Goal: Task Accomplishment & Management: Manage account settings

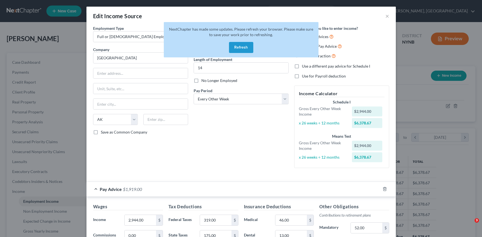
select select "0"
select select "1"
select select "2"
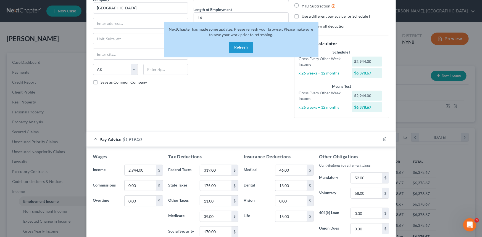
click at [241, 48] on button "Refresh" at bounding box center [241, 47] width 24 height 11
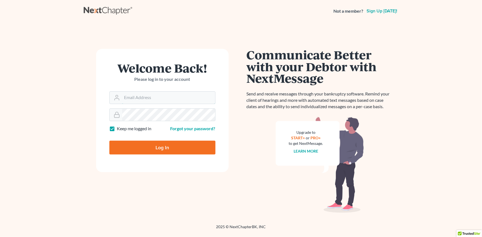
type input "[PERSON_NAME][EMAIL_ADDRESS][DOMAIN_NAME]"
click at [0, 237] on div at bounding box center [0, 237] width 0 height 0
click at [216, 135] on div at bounding box center [165, 152] width 113 height 63
click at [162, 148] on input "Log In" at bounding box center [162, 148] width 106 height 14
type input "Thinking..."
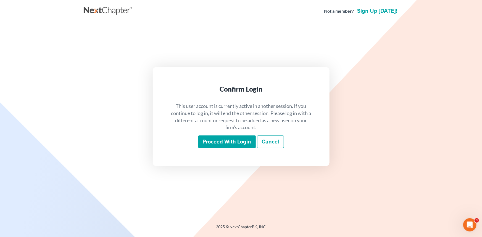
click at [235, 146] on input "Proceed with login" at bounding box center [226, 142] width 57 height 13
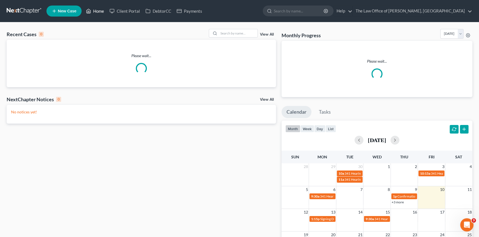
click at [100, 13] on link "Home" at bounding box center [94, 11] width 23 height 10
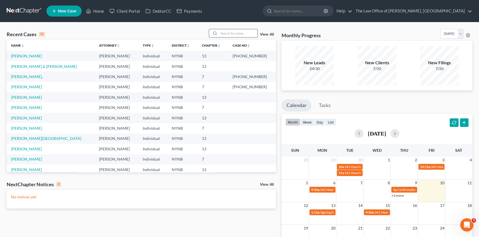
click at [230, 34] on input "search" at bounding box center [238, 33] width 39 height 8
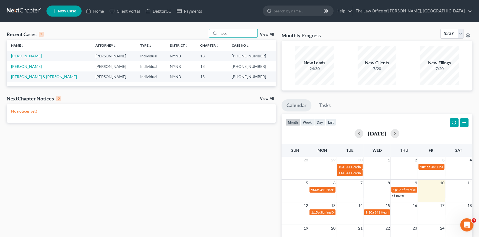
type input "tucc"
click at [25, 56] on link "[PERSON_NAME]" at bounding box center [26, 56] width 31 height 5
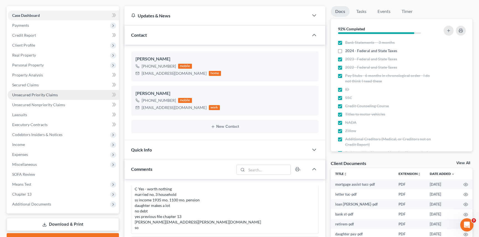
scroll to position [50, 0]
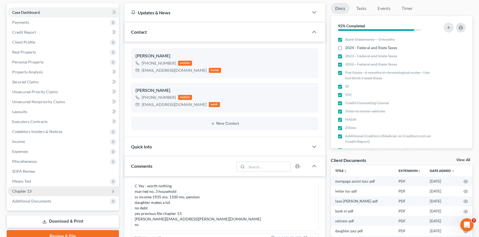
click at [29, 193] on span "Chapter 13" at bounding box center [21, 191] width 19 height 5
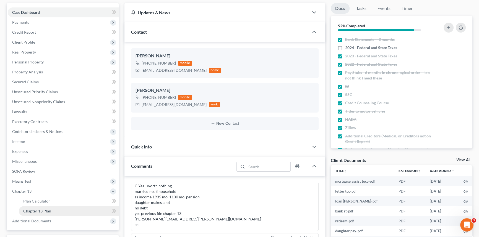
click at [36, 208] on link "Chapter 13 Plan" at bounding box center [69, 211] width 100 height 10
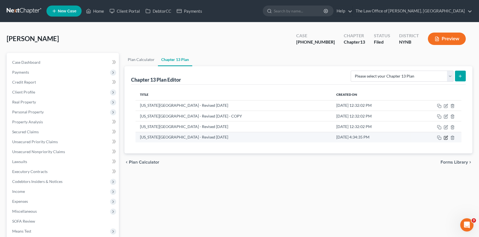
click at [444, 138] on icon "button" at bounding box center [445, 138] width 4 height 4
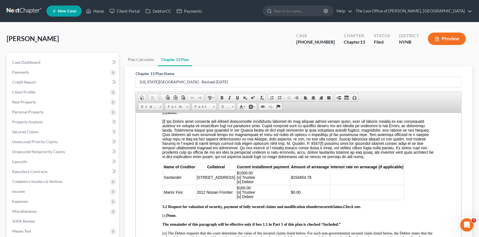
scroll to position [625, 0]
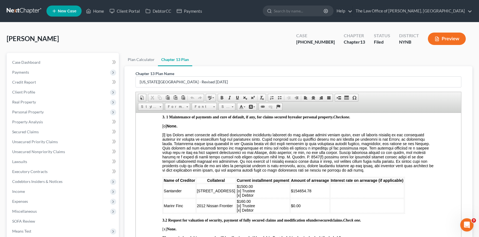
click at [276, 213] on td "$160.00 [o] Trustee [x] Debtor" at bounding box center [263, 206] width 54 height 14
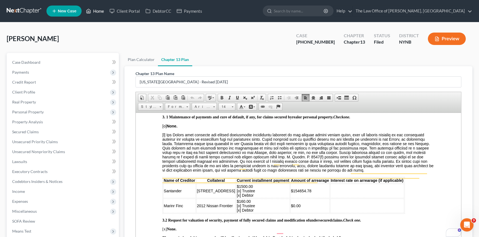
click at [100, 12] on link "Home" at bounding box center [94, 11] width 23 height 10
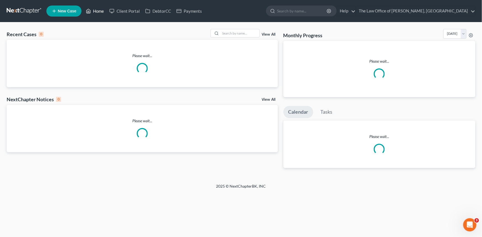
click at [101, 13] on link "Home" at bounding box center [94, 11] width 23 height 10
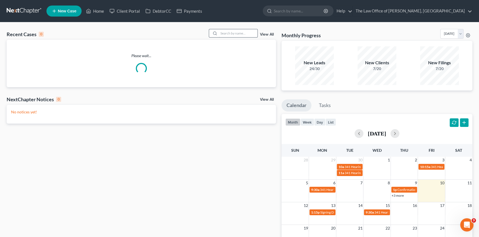
click at [230, 37] on div at bounding box center [233, 33] width 49 height 9
click at [231, 35] on input "search" at bounding box center [238, 33] width 39 height 8
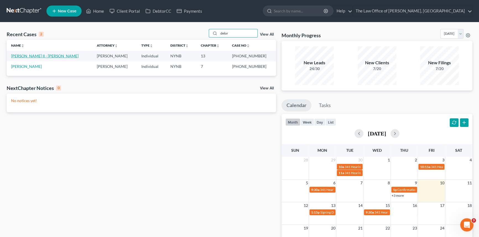
type input "delor"
click at [36, 55] on link "Delorenzo II - Martin, Jane" at bounding box center [44, 56] width 67 height 5
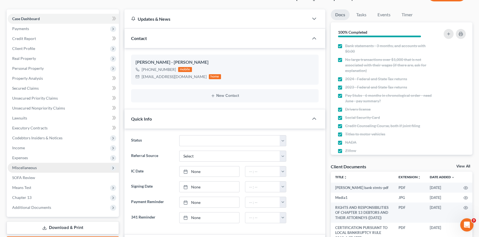
scroll to position [100, 0]
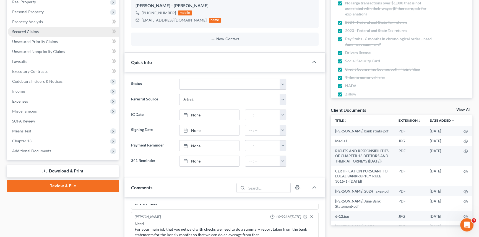
click at [25, 32] on span "Secured Claims" at bounding box center [25, 31] width 27 height 5
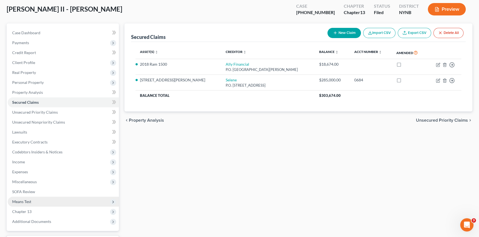
scroll to position [75, 0]
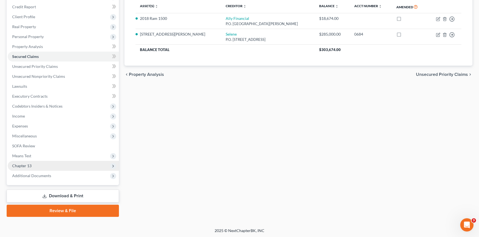
click at [27, 163] on span "Chapter 13" at bounding box center [63, 166] width 111 height 10
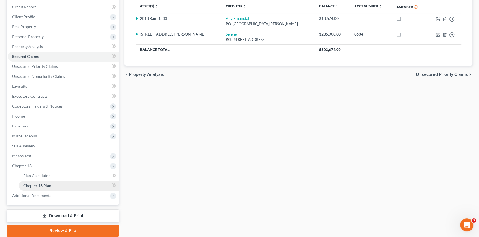
click at [31, 184] on span "Chapter 13 Plan" at bounding box center [37, 186] width 28 height 5
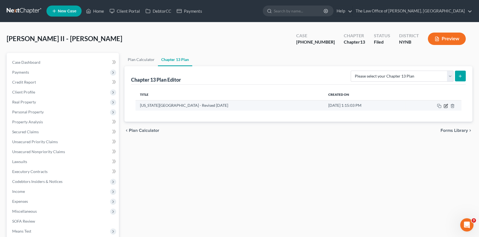
click at [444, 106] on icon "button" at bounding box center [445, 106] width 4 height 4
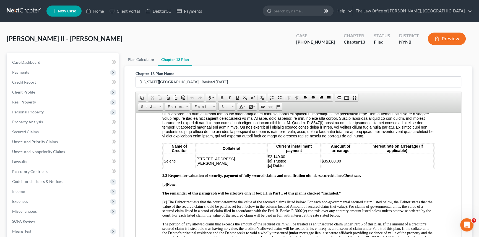
scroll to position [779, 0]
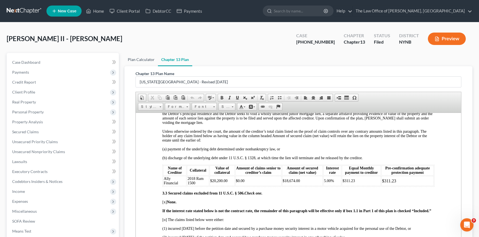
click at [140, 60] on link "Plan Calculator" at bounding box center [140, 59] width 33 height 13
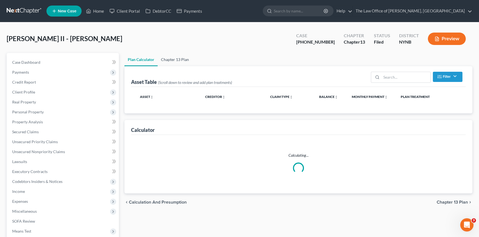
click at [171, 60] on link "Chapter 13 Plan" at bounding box center [175, 59] width 35 height 13
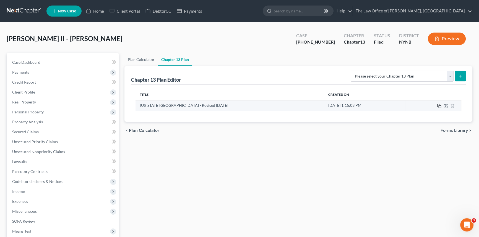
click at [439, 107] on icon "button" at bounding box center [439, 106] width 4 height 4
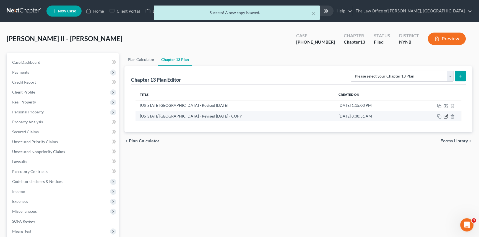
click at [444, 118] on icon "button" at bounding box center [445, 116] width 3 height 3
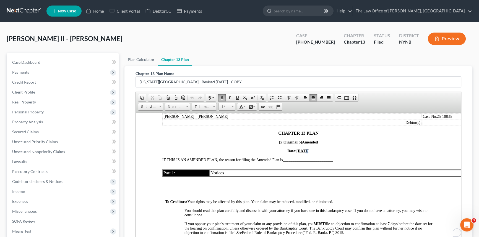
scroll to position [50, 0]
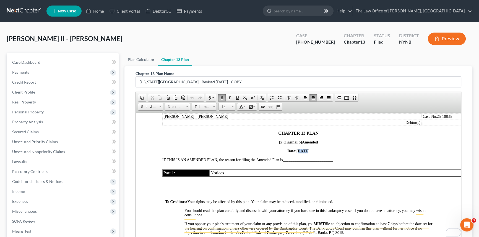
drag, startPoint x: 301, startPoint y: 151, endPoint x: 295, endPoint y: 152, distance: 5.8
click at [296, 152] on u "07/24/2025" at bounding box center [302, 151] width 13 height 4
click at [292, 160] on span "__________________________" at bounding box center [307, 160] width 50 height 4
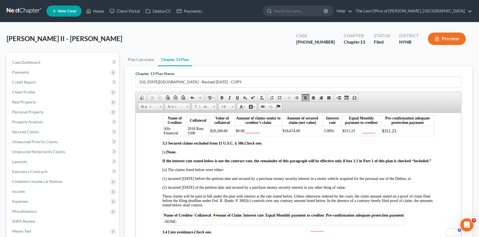
scroll to position [829, 0]
click at [324, 133] on span "5.00%" at bounding box center [329, 131] width 10 height 4
click at [332, 163] on p "If the interest rate stated below is not the contract rate, the remainder of th…" at bounding box center [298, 161] width 272 height 4
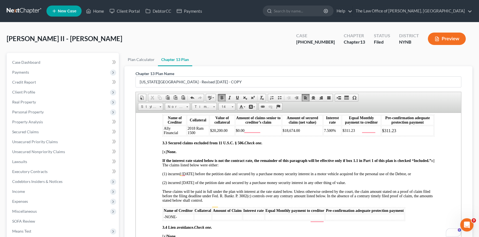
click at [330, 133] on span "7.500%" at bounding box center [330, 131] width 12 height 4
click at [335, 163] on strong "If the interest rate stated below is not the contract rate, the remainder of th…" at bounding box center [296, 161] width 269 height 4
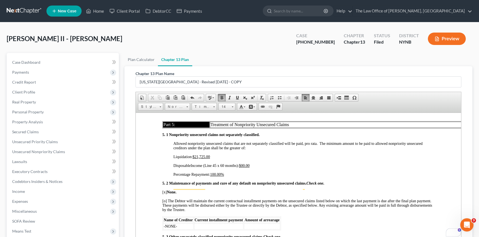
scroll to position [1305, 0]
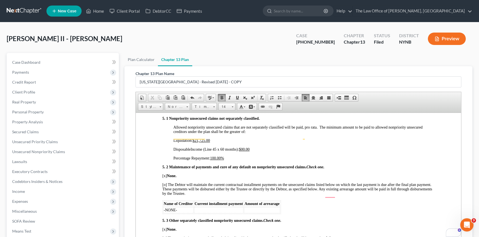
click at [213, 160] on u "100.00%" at bounding box center [217, 158] width 14 height 4
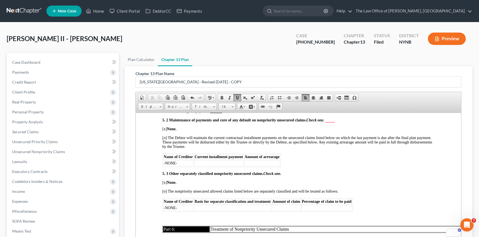
scroll to position [1264, 0]
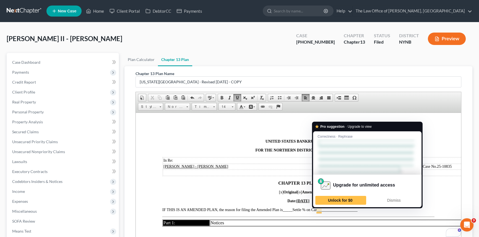
click at [319, 211] on span "_____Settle % on Car _____________________" at bounding box center [319, 210] width 75 height 4
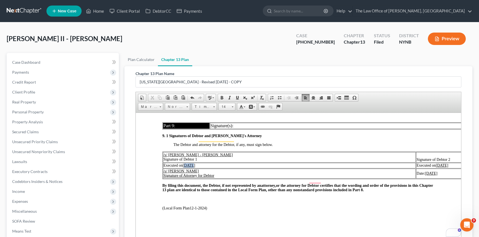
drag, startPoint x: 193, startPoint y: 161, endPoint x: 186, endPoint y: 161, distance: 6.9
click at [186, 163] on u "07/24/2025" at bounding box center [189, 165] width 12 height 4
click at [185, 163] on u "010//10/2025" at bounding box center [193, 165] width 21 height 4
drag, startPoint x: 422, startPoint y: 161, endPoint x: 400, endPoint y: 162, distance: 21.3
click at [416, 163] on td "Executed on 07/24/2025" at bounding box center [478, 166] width 125 height 6
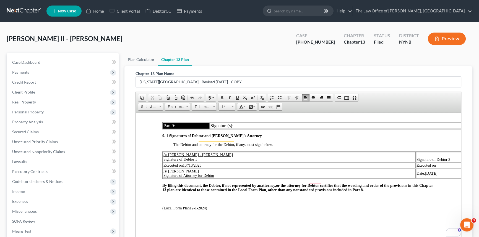
click at [425, 171] on u "07/24/2025" at bounding box center [431, 173] width 12 height 4
click at [322, 163] on td "Executed on 10//10/2025" at bounding box center [289, 166] width 253 height 6
click at [190, 163] on u "10//10/2025" at bounding box center [192, 165] width 19 height 4
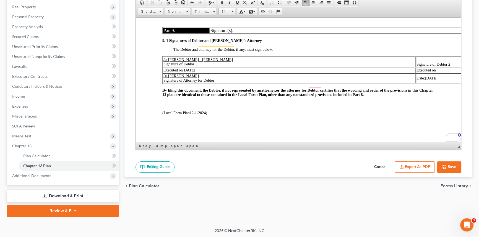
click at [424, 167] on button "Export as PDF" at bounding box center [414, 168] width 40 height 12
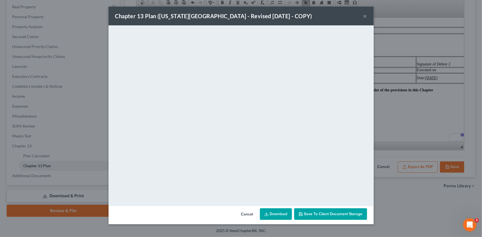
click at [365, 16] on button "×" at bounding box center [365, 16] width 4 height 7
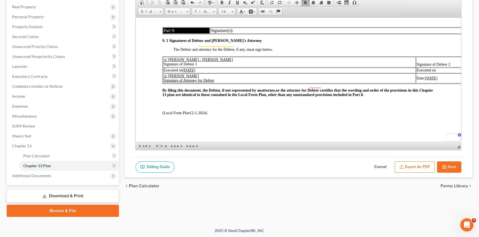
click at [448, 167] on button "Save" at bounding box center [449, 168] width 24 height 12
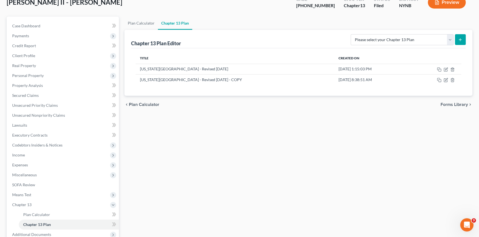
scroll to position [0, 0]
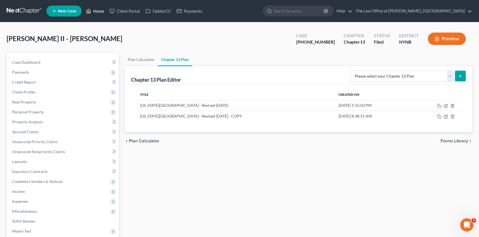
click at [103, 14] on link "Home" at bounding box center [94, 11] width 23 height 10
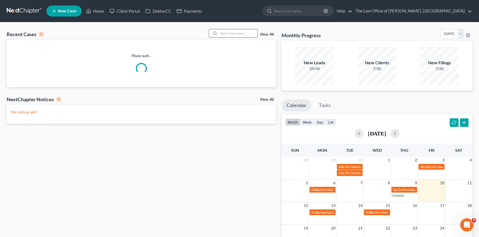
click at [245, 33] on input "search" at bounding box center [238, 33] width 39 height 8
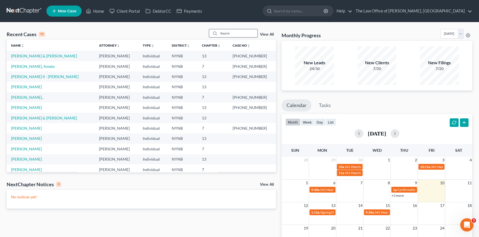
type input "fourni"
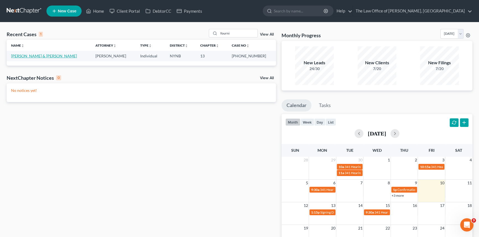
click at [38, 55] on link "Fournier, James & Melissa" at bounding box center [44, 56] width 66 height 5
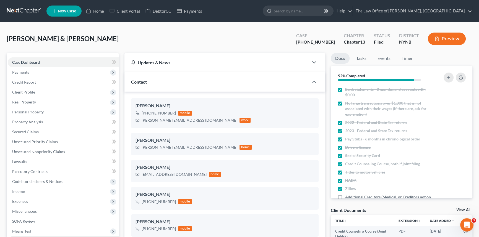
scroll to position [125, 0]
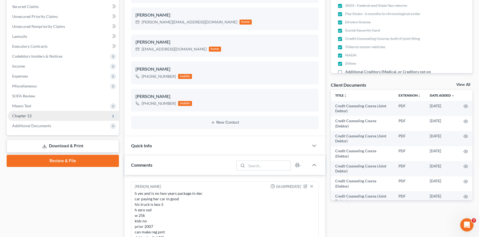
click at [30, 117] on span "Chapter 13" at bounding box center [21, 116] width 19 height 5
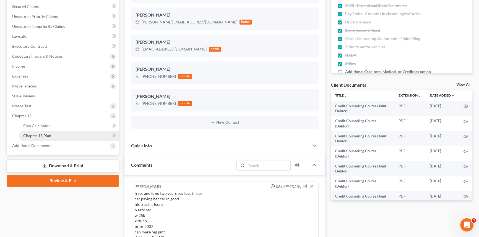
scroll to position [105, 0]
click at [52, 136] on link "Chapter 13 Plan" at bounding box center [69, 136] width 100 height 10
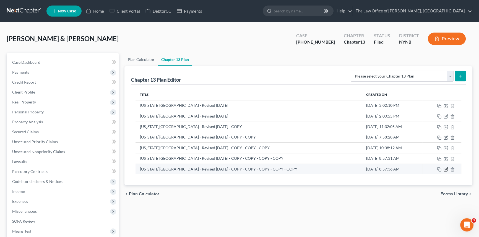
click at [445, 169] on icon "button" at bounding box center [446, 169] width 2 height 2
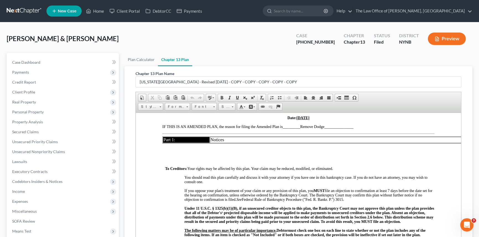
scroll to position [75, 0]
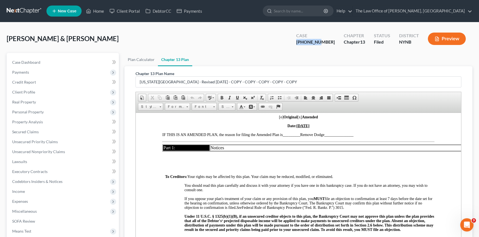
drag, startPoint x: 331, startPoint y: 41, endPoint x: 304, endPoint y: 44, distance: 27.5
click at [307, 43] on div "Case 25-10394-1" at bounding box center [316, 39] width 48 height 16
copy div "25-10394-"
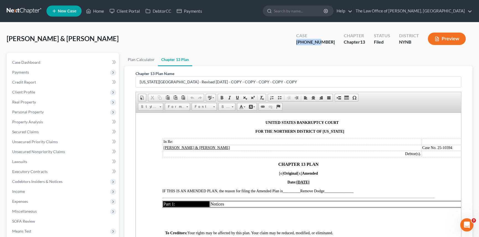
scroll to position [0, 0]
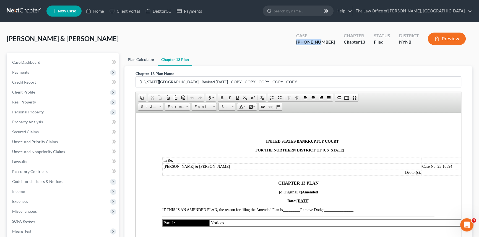
click at [143, 57] on link "Plan Calculator" at bounding box center [140, 59] width 33 height 13
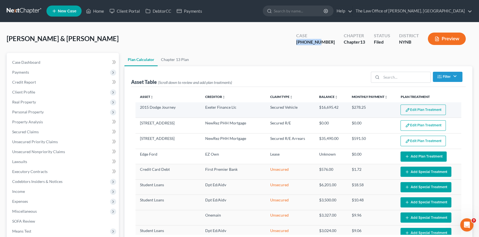
select select "59"
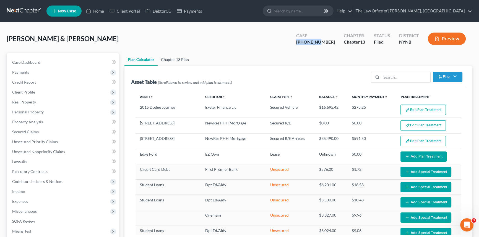
click at [167, 57] on link "Chapter 13 Plan" at bounding box center [175, 59] width 35 height 13
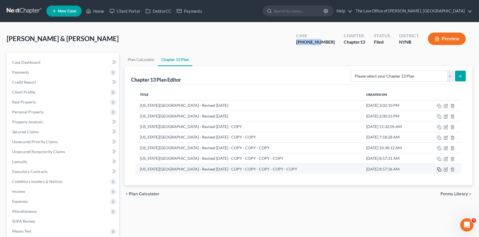
click at [439, 169] on icon "button" at bounding box center [439, 170] width 4 height 4
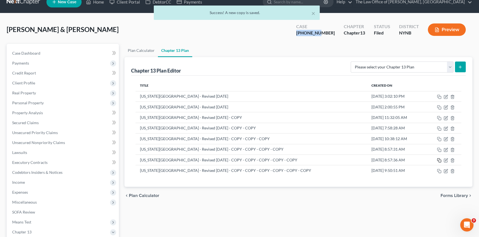
scroll to position [25, 0]
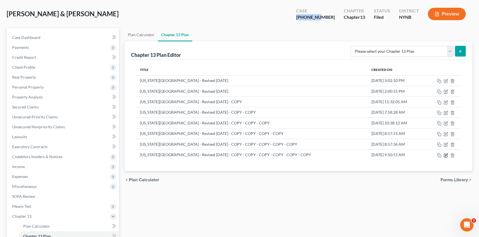
click at [446, 155] on icon "button" at bounding box center [445, 155] width 4 height 4
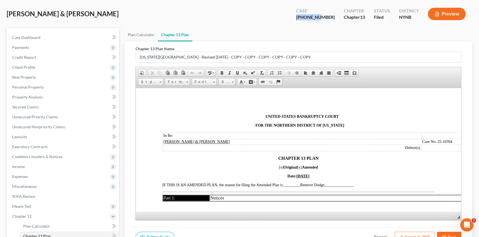
scroll to position [0, 0]
drag, startPoint x: 302, startPoint y: 177, endPoint x: 294, endPoint y: 178, distance: 7.5
click at [296, 178] on u "08/29/2025" at bounding box center [302, 176] width 13 height 4
click at [293, 177] on u "010/10/2025" at bounding box center [303, 176] width 20 height 4
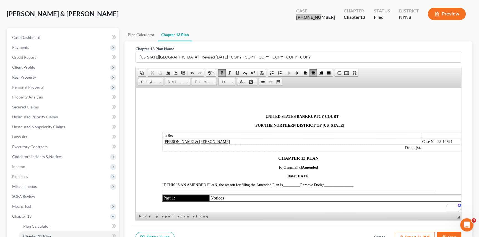
click at [324, 187] on span "_________Remove Dodge_______________" at bounding box center [317, 185] width 70 height 4
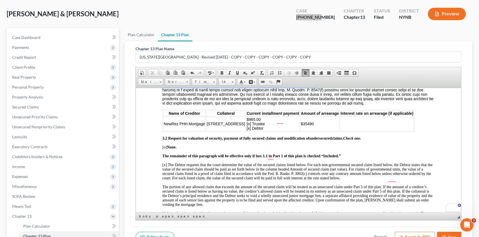
scroll to position [697, 0]
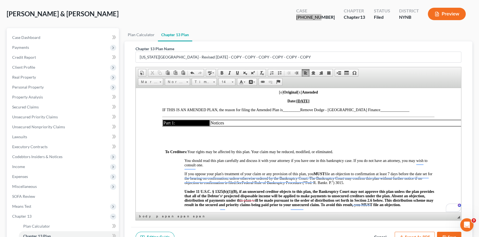
click at [353, 112] on span "_________Remove Dodge - Exeter Finance _______________" at bounding box center [345, 110] width 127 height 4
click at [292, 112] on span "_________Remove Dodge - Exeter Finance and Amend Mortgage Arrears ______" at bounding box center [345, 110] width 127 height 4
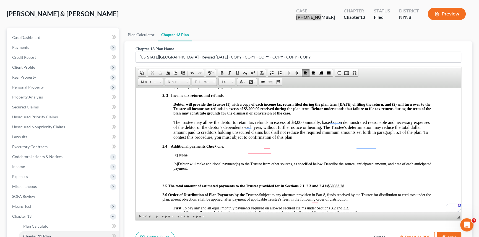
scroll to position [452, 0]
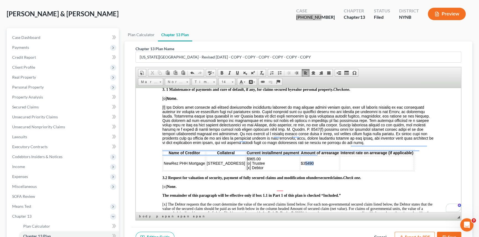
drag, startPoint x: 305, startPoint y: 174, endPoint x: 291, endPoint y: 174, distance: 13.8
click at [300, 171] on td "$35490" at bounding box center [319, 163] width 39 height 14
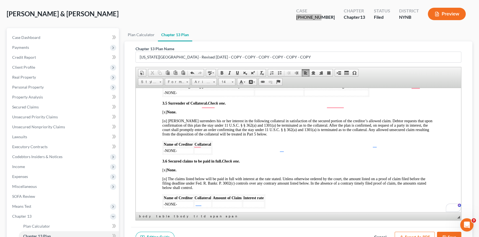
click at [166, 114] on span "[x] None." at bounding box center [169, 112] width 14 height 4
click at [166, 136] on span "[o] Debtor surrenders his or her interest in the following collateral in satisf…" at bounding box center [297, 127] width 270 height 17
drag, startPoint x: 182, startPoint y: 170, endPoint x: 163, endPoint y: 170, distance: 18.5
click at [163, 154] on td "-NONE-" at bounding box center [178, 151] width 30 height 6
click at [209, 154] on td "To enrich screen reader interactions, please activate Accessibility in Grammarl…" at bounding box center [206, 151] width 18 height 6
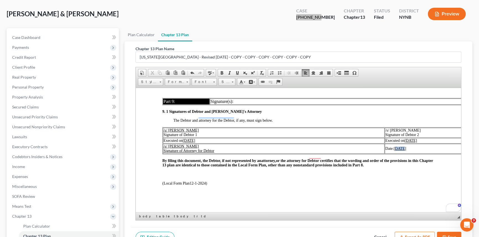
drag, startPoint x: 397, startPoint y: 144, endPoint x: 391, endPoint y: 145, distance: 6.4
click at [393, 146] on u "08/29/2025" at bounding box center [399, 148] width 12 height 4
click at [393, 146] on u "010//10/2025" at bounding box center [403, 148] width 21 height 4
drag, startPoint x: 408, startPoint y: 136, endPoint x: 401, endPoint y: 136, distance: 7.2
click at [404, 138] on u "08/29/2025" at bounding box center [410, 140] width 12 height 4
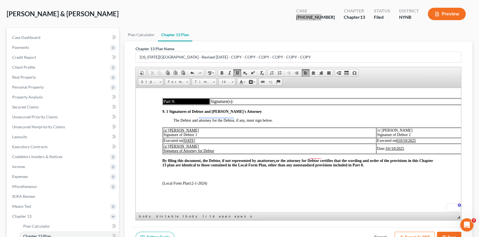
click at [397, 138] on u "010/10/2025" at bounding box center [406, 140] width 20 height 4
click at [192, 138] on u "08/29/2025" at bounding box center [189, 140] width 12 height 4
click at [185, 138] on u "010/10/2025" at bounding box center [193, 140] width 20 height 4
click at [409, 232] on button "Export as PDF" at bounding box center [414, 238] width 40 height 12
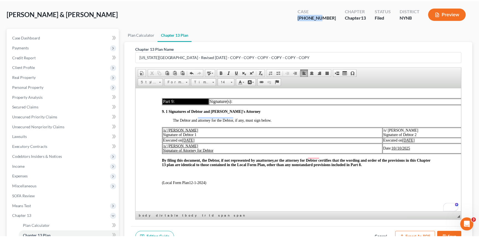
scroll to position [1698, 0]
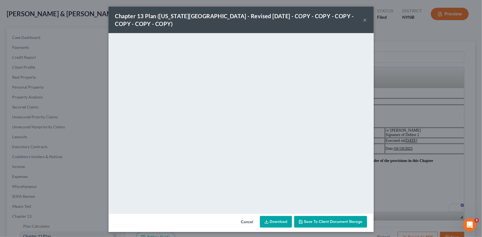
click at [364, 20] on button "×" at bounding box center [365, 20] width 4 height 7
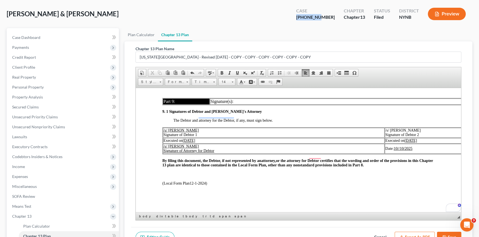
scroll to position [75, 0]
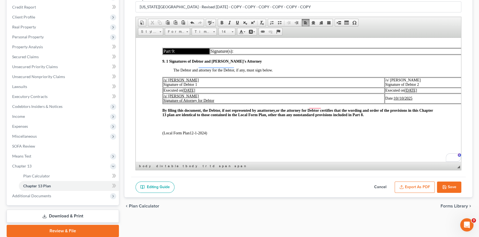
click at [451, 186] on button "Save" at bounding box center [449, 188] width 24 height 12
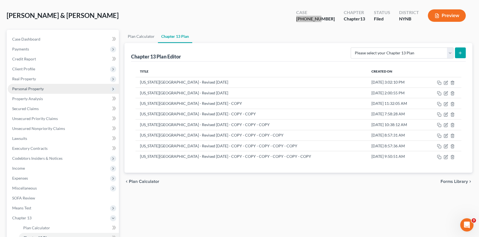
scroll to position [0, 0]
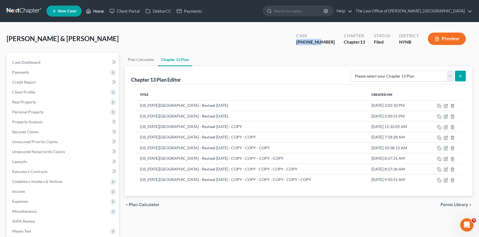
click at [101, 13] on link "Home" at bounding box center [94, 11] width 23 height 10
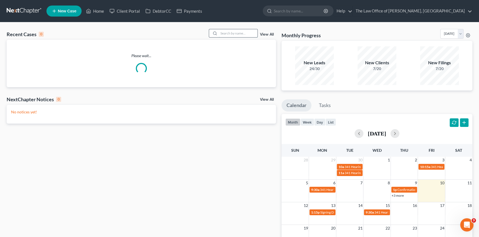
click at [232, 32] on input "search" at bounding box center [238, 33] width 39 height 8
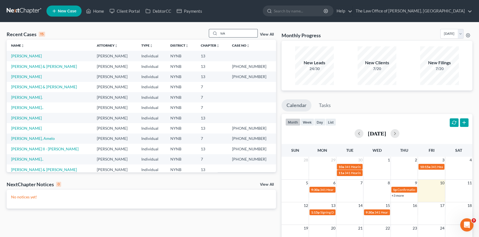
type input "tok"
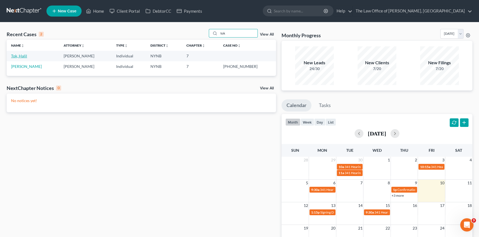
click at [17, 55] on link "Tok, Halil" at bounding box center [19, 56] width 16 height 5
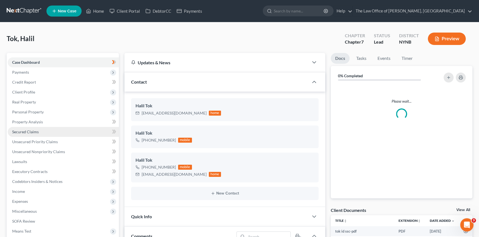
click at [32, 131] on span "Secured Claims" at bounding box center [25, 132] width 27 height 5
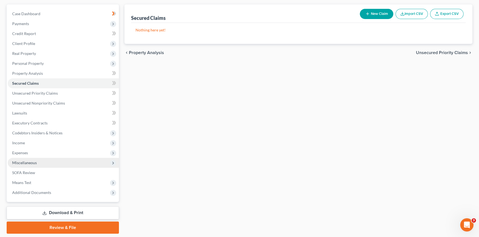
scroll to position [50, 0]
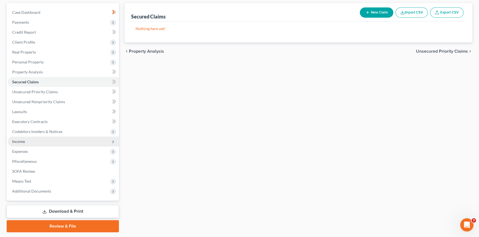
click at [25, 142] on span "Income" at bounding box center [63, 142] width 111 height 10
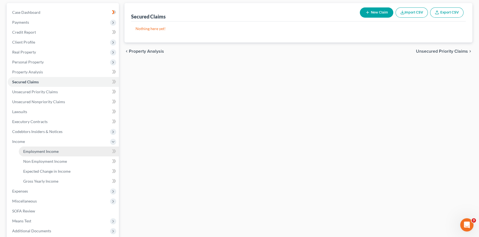
click at [32, 150] on span "Employment Income" at bounding box center [40, 151] width 35 height 5
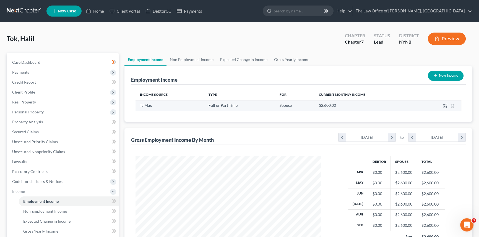
scroll to position [99, 196]
click at [199, 59] on link "Non Employment Income" at bounding box center [191, 59] width 50 height 13
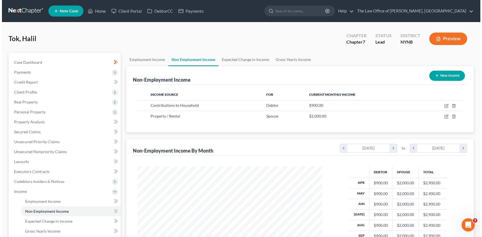
scroll to position [99, 196]
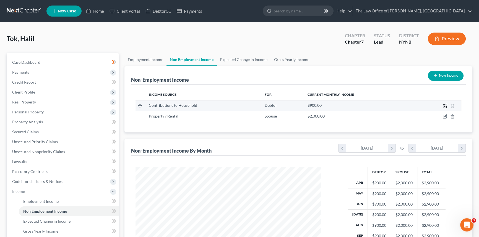
click at [443, 106] on icon "button" at bounding box center [444, 106] width 3 height 3
select select "8"
select select "0"
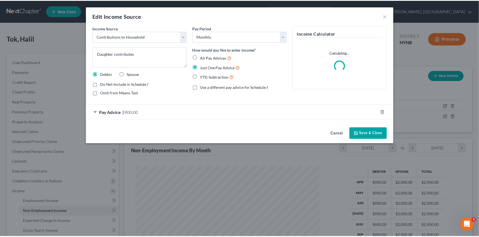
scroll to position [99, 198]
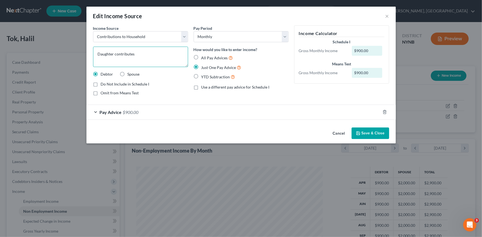
click at [116, 53] on textarea "Daughter contributes" at bounding box center [140, 57] width 95 height 20
type textarea "Daughter Contributes"
click at [359, 135] on icon "button" at bounding box center [358, 133] width 3 height 3
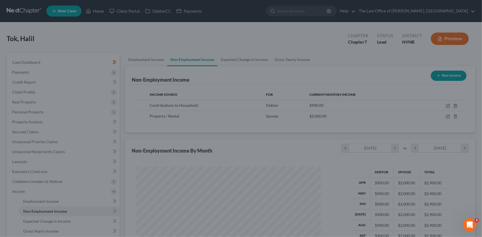
scroll to position [276305, 276207]
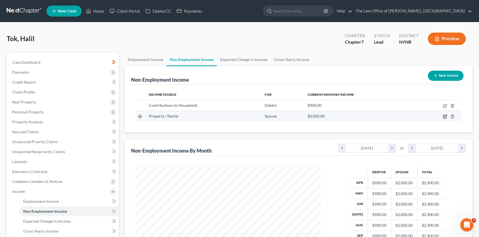
click at [444, 117] on icon "button" at bounding box center [445, 116] width 4 height 4
select select "9"
select select "0"
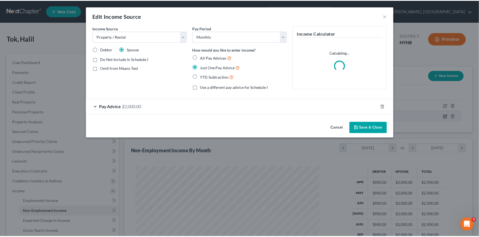
scroll to position [99, 198]
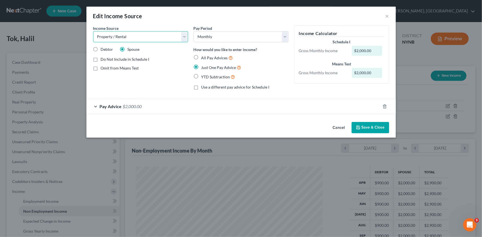
click at [138, 37] on select "Select Unemployment Disability (from employer) Pension Retirement Social Securi…" at bounding box center [140, 36] width 95 height 11
select select "8"
click at [93, 31] on select "Select Unemployment Disability (from employer) Pension Retirement Social Securi…" at bounding box center [140, 36] width 95 height 11
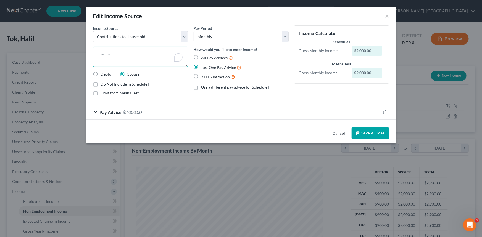
drag, startPoint x: 125, startPoint y: 54, endPoint x: 127, endPoint y: 56, distance: 3.2
click at [126, 54] on textarea "To enrich screen reader interactions, please activate Accessibility in Grammarl…" at bounding box center [140, 57] width 95 height 20
type textarea "Wife's support with income"
click at [153, 109] on div "Pay Advice $2,000.00" at bounding box center [234, 112] width 294 height 15
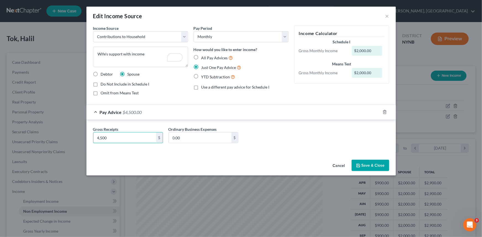
type input "4,500"
click at [383, 169] on button "Save & Close" at bounding box center [371, 166] width 38 height 12
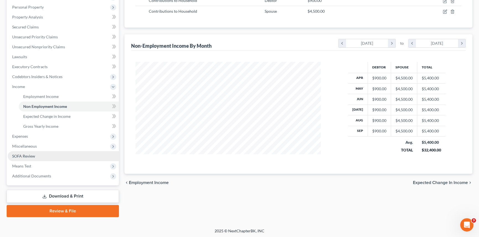
scroll to position [105, 0]
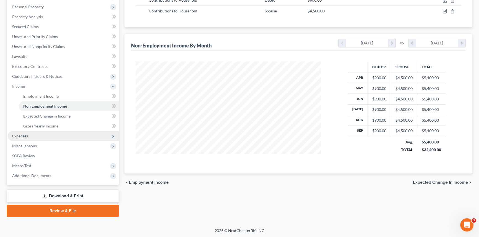
click at [27, 135] on span "Expenses" at bounding box center [20, 136] width 16 height 5
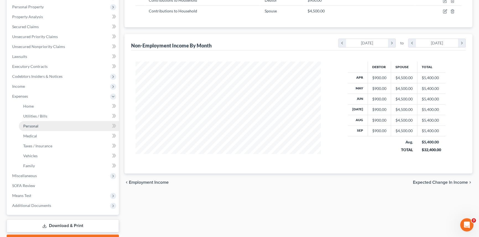
click at [43, 130] on link "Personal" at bounding box center [69, 126] width 100 height 10
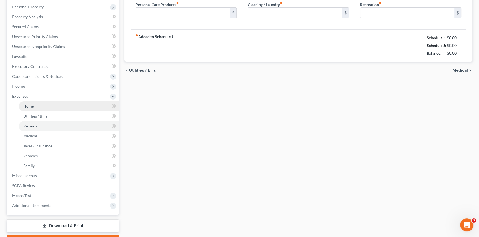
scroll to position [27, 0]
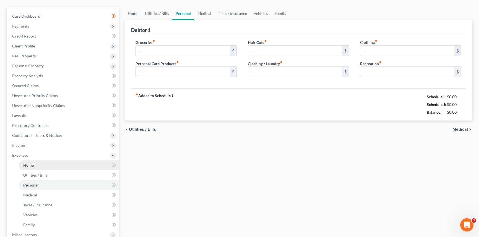
type input "1,750.00"
type input "250.00"
type input "150.00"
type input "200.00"
type input "150.00"
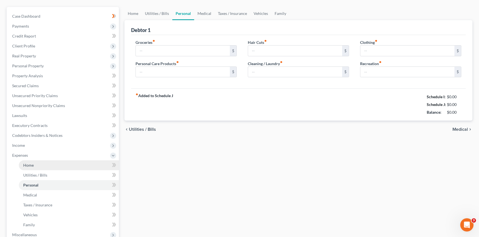
type input "50.00"
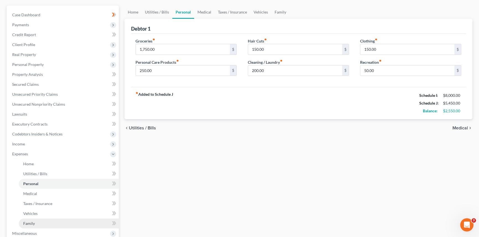
scroll to position [135, 0]
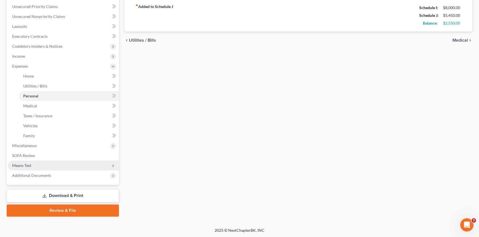
click at [36, 168] on span "Means Test" at bounding box center [63, 166] width 111 height 10
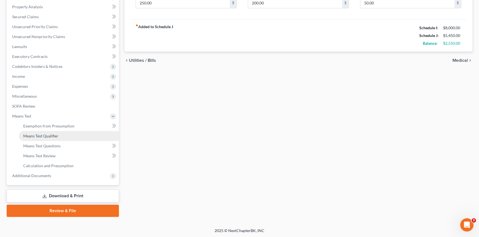
click at [56, 135] on span "Means Test Qualifier" at bounding box center [40, 136] width 35 height 5
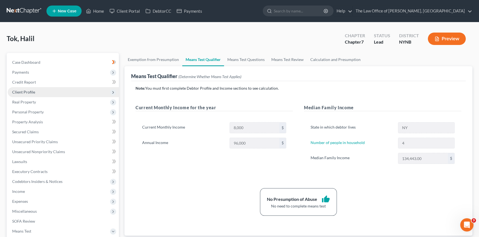
click at [22, 93] on span "Client Profile" at bounding box center [23, 92] width 23 height 5
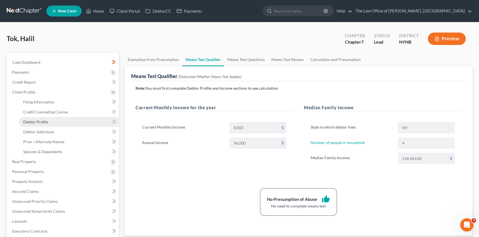
click at [41, 121] on span "Debtor Profile" at bounding box center [35, 122] width 25 height 5
select select "1"
select select "3"
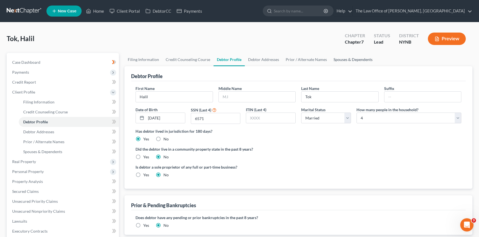
click at [351, 57] on link "Spouses & Dependents" at bounding box center [353, 59] width 46 height 13
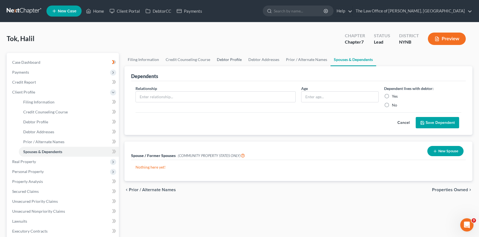
click at [233, 61] on link "Debtor Profile" at bounding box center [229, 59] width 32 height 13
select select "1"
select select "3"
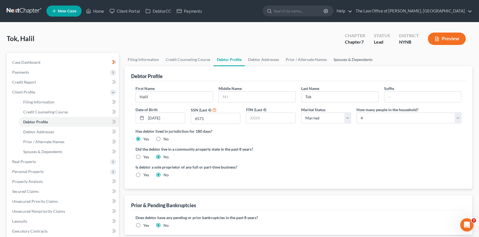
click at [336, 60] on link "Spouses & Dependents" at bounding box center [353, 59] width 46 height 13
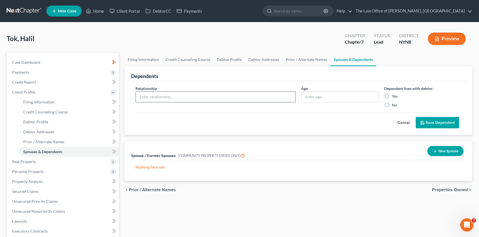
click at [198, 96] on input "text" at bounding box center [215, 97] width 159 height 11
type input "Daughter"
click at [318, 95] on input "text" at bounding box center [339, 97] width 77 height 11
type input "23"
click at [392, 95] on label "Yes" at bounding box center [395, 97] width 6 height 6
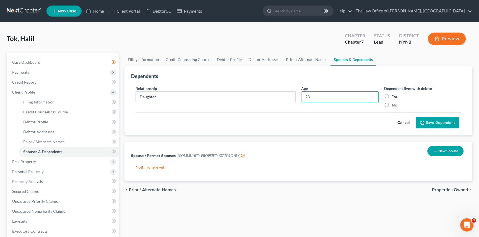
click at [394, 95] on input "Yes" at bounding box center [396, 96] width 4 height 4
radio input "true"
click at [423, 121] on icon "submit" at bounding box center [421, 122] width 3 height 3
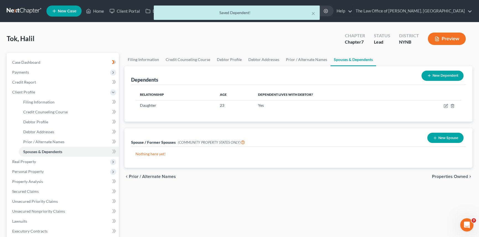
click at [438, 73] on button "New Dependent" at bounding box center [442, 76] width 42 height 10
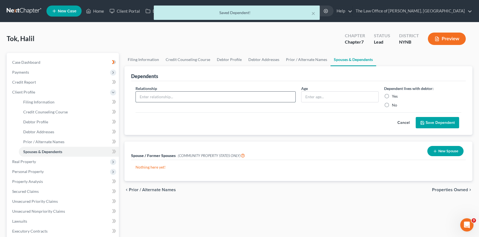
click at [175, 98] on input "text" at bounding box center [215, 97] width 159 height 11
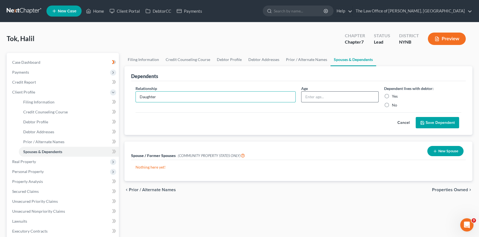
type input "Daughter"
click at [340, 98] on input "text" at bounding box center [339, 97] width 77 height 11
type input "17"
click at [392, 97] on label "Yes" at bounding box center [395, 97] width 6 height 6
click at [394, 97] on input "Yes" at bounding box center [396, 96] width 4 height 4
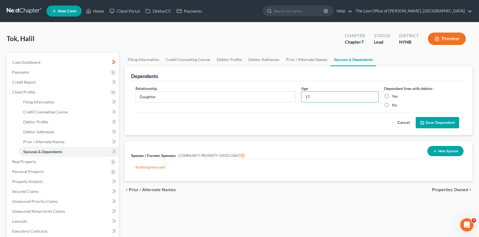
radio input "true"
click at [432, 122] on button "Save Dependent" at bounding box center [436, 123] width 43 height 12
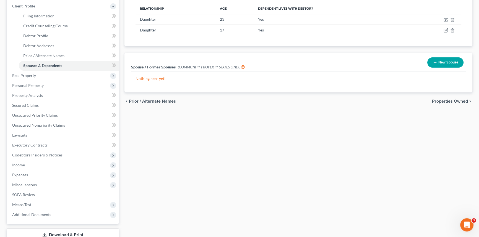
scroll to position [125, 0]
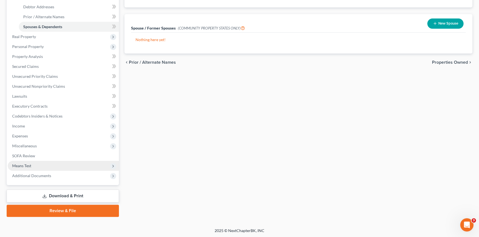
click at [33, 163] on span "Means Test" at bounding box center [63, 166] width 111 height 10
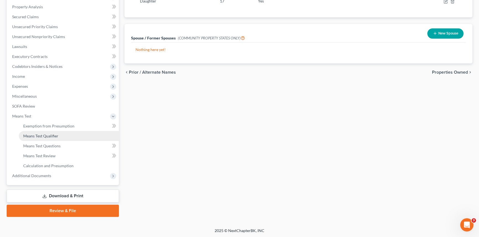
drag, startPoint x: 52, startPoint y: 137, endPoint x: 58, endPoint y: 138, distance: 5.8
click at [52, 137] on span "Means Test Qualifier" at bounding box center [40, 136] width 35 height 5
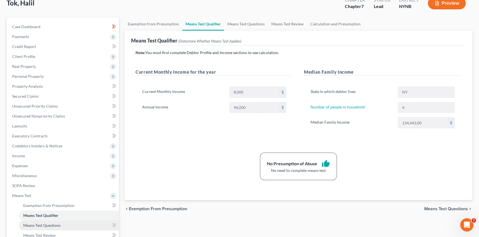
scroll to position [100, 0]
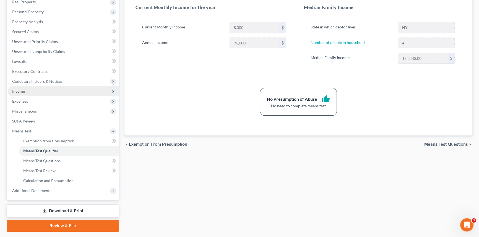
click at [37, 91] on span "Income" at bounding box center [63, 92] width 111 height 10
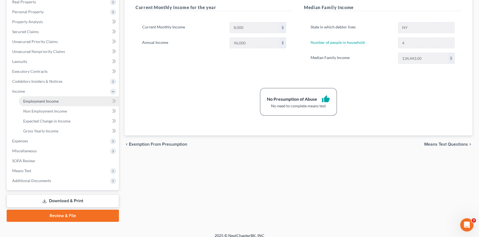
click at [47, 97] on link "Employment Income" at bounding box center [69, 101] width 100 height 10
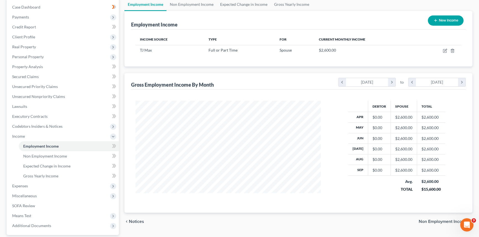
scroll to position [105, 0]
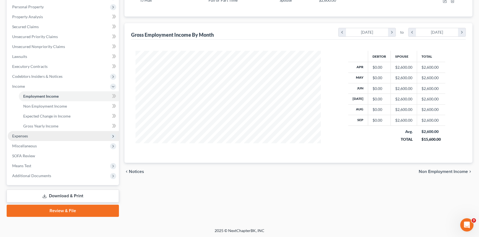
click at [23, 138] on span "Expenses" at bounding box center [63, 136] width 111 height 10
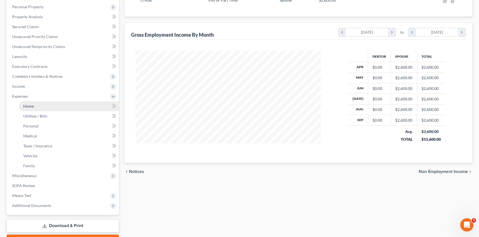
click at [38, 108] on link "Home" at bounding box center [69, 106] width 100 height 10
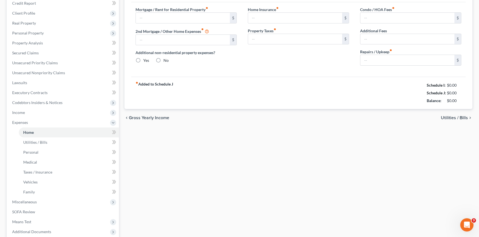
type input "1,790.00"
radio input "true"
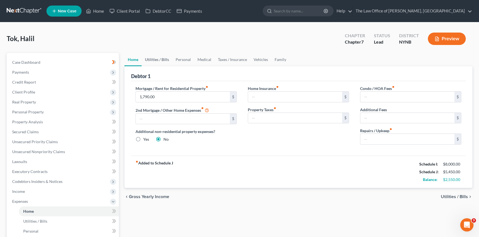
click at [156, 61] on link "Utilities / Bills" at bounding box center [157, 59] width 31 height 13
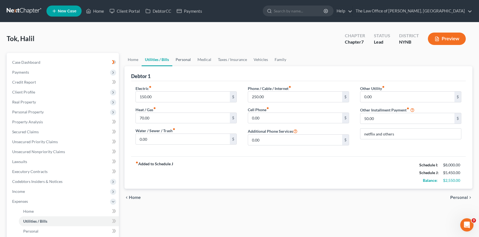
click at [182, 61] on link "Personal" at bounding box center [183, 59] width 22 height 13
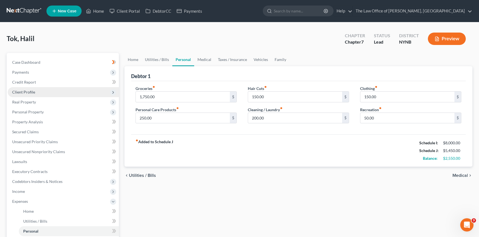
click at [22, 91] on span "Client Profile" at bounding box center [23, 92] width 23 height 5
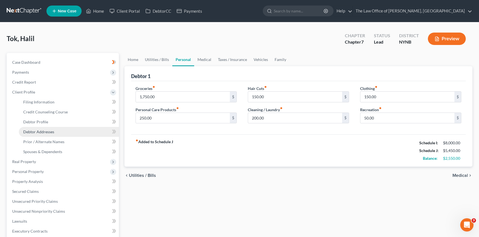
click at [42, 135] on link "Debtor Addresses" at bounding box center [69, 132] width 100 height 10
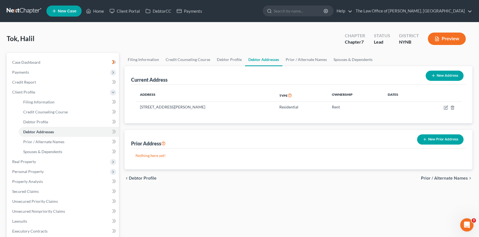
click at [445, 76] on button "New Address" at bounding box center [444, 76] width 38 height 10
select select "0"
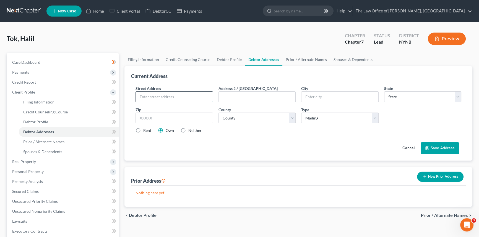
click at [153, 97] on input "text" at bounding box center [174, 97] width 77 height 11
click at [100, 12] on link "Home" at bounding box center [94, 11] width 23 height 10
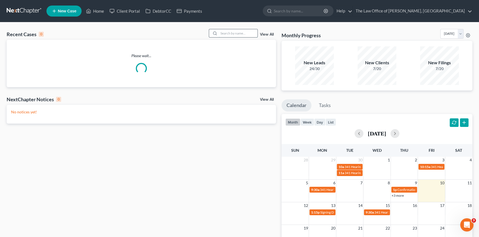
click at [250, 31] on input "search" at bounding box center [238, 33] width 39 height 8
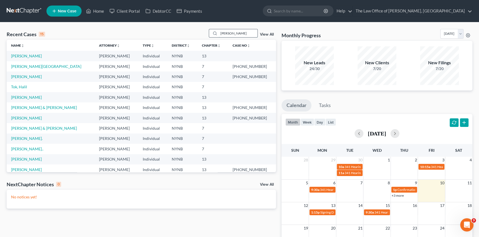
type input "finch"
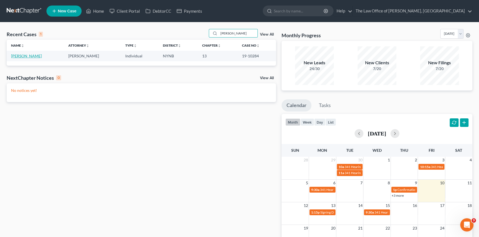
click at [27, 58] on link "Finch, Douglas" at bounding box center [26, 56] width 31 height 5
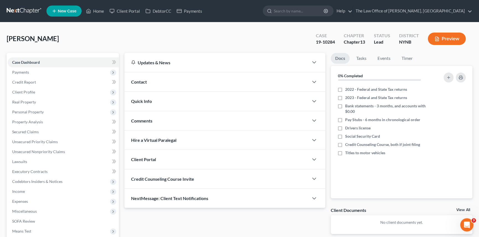
click at [312, 41] on div "Case 19-10284" at bounding box center [325, 39] width 28 height 16
copy div "19-10284"
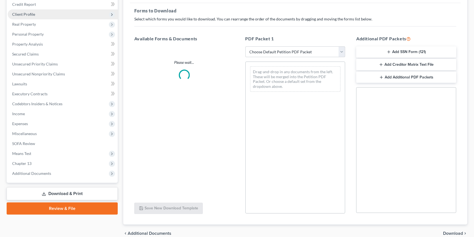
click at [100, 12] on span "Client Profile" at bounding box center [63, 14] width 110 height 10
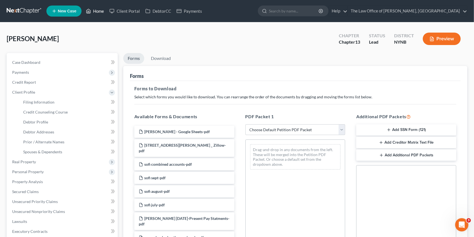
click at [101, 13] on link "Home" at bounding box center [94, 11] width 23 height 10
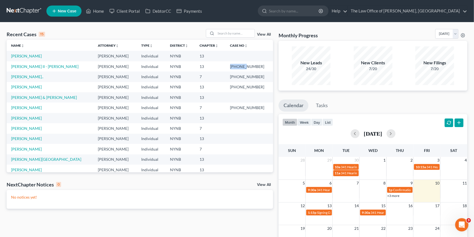
drag, startPoint x: 254, startPoint y: 66, endPoint x: 237, endPoint y: 66, distance: 17.7
click at [237, 66] on td "[PHONE_NUMBER]" at bounding box center [250, 66] width 48 height 10
copy td "25-1083"
click at [40, 66] on link "[PERSON_NAME] II - [PERSON_NAME]" at bounding box center [44, 66] width 67 height 5
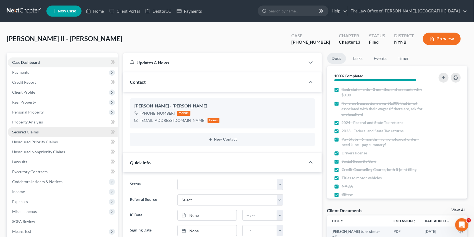
click at [28, 131] on span "Secured Claims" at bounding box center [25, 132] width 27 height 5
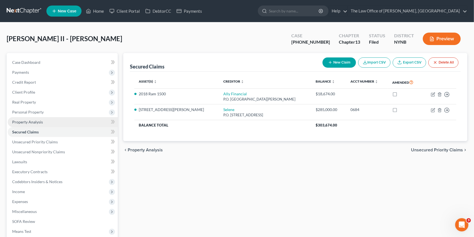
click at [36, 119] on link "Property Analysis" at bounding box center [63, 122] width 110 height 10
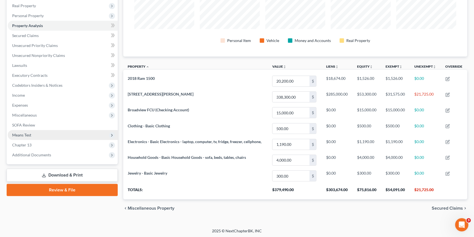
click at [30, 136] on span "Means Test" at bounding box center [21, 135] width 19 height 5
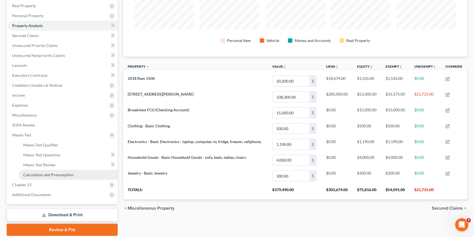
click at [34, 173] on span "Calculation and Presumption" at bounding box center [48, 174] width 50 height 5
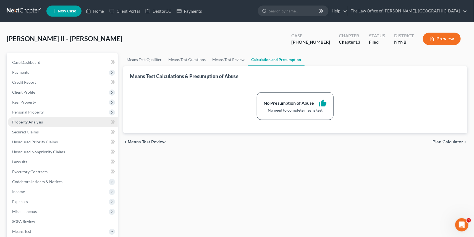
click at [29, 121] on span "Property Analysis" at bounding box center [27, 122] width 31 height 5
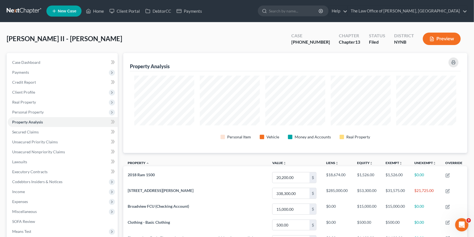
scroll to position [100, 344]
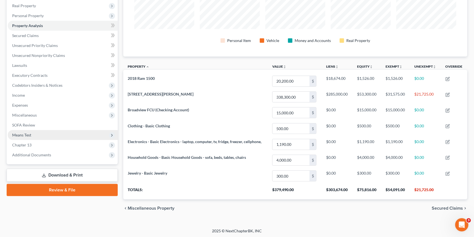
drag, startPoint x: 27, startPoint y: 134, endPoint x: 35, endPoint y: 137, distance: 7.8
click at [27, 134] on span "Means Test" at bounding box center [21, 135] width 19 height 5
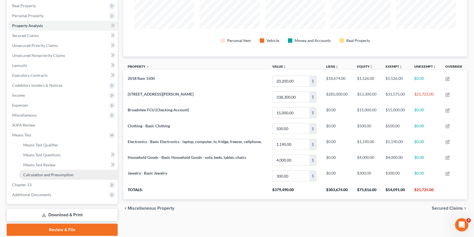
click at [35, 174] on span "Calculation and Presumption" at bounding box center [48, 174] width 50 height 5
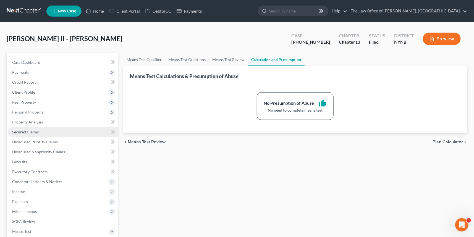
click at [33, 129] on link "Secured Claims" at bounding box center [63, 132] width 110 height 10
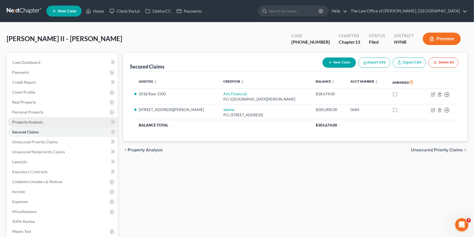
click at [33, 124] on link "Property Analysis" at bounding box center [63, 122] width 110 height 10
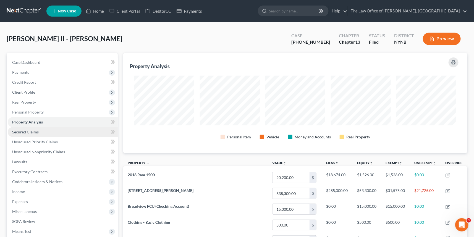
click at [34, 130] on span "Secured Claims" at bounding box center [25, 132] width 27 height 5
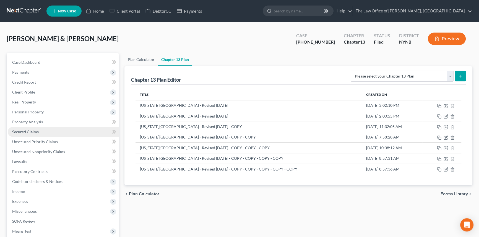
click at [36, 134] on link "Secured Claims" at bounding box center [63, 132] width 111 height 10
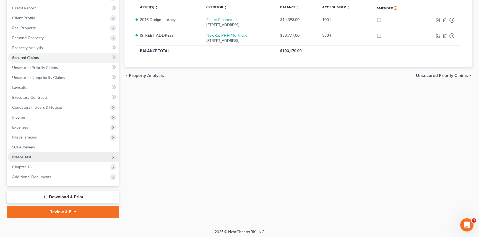
scroll to position [75, 0]
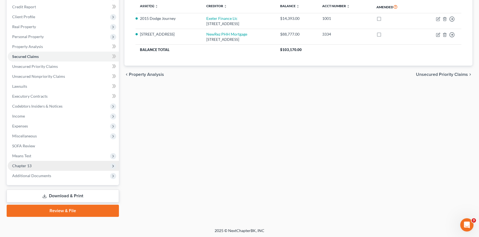
click at [41, 169] on span "Chapter 13" at bounding box center [63, 166] width 111 height 10
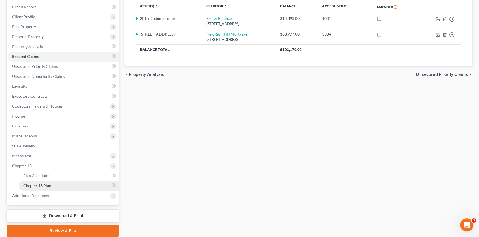
click at [38, 184] on span "Chapter 13 Plan" at bounding box center [37, 186] width 28 height 5
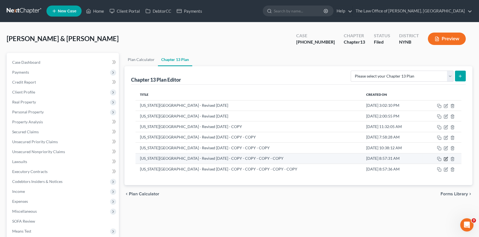
click at [445, 159] on icon "button" at bounding box center [446, 158] width 2 height 2
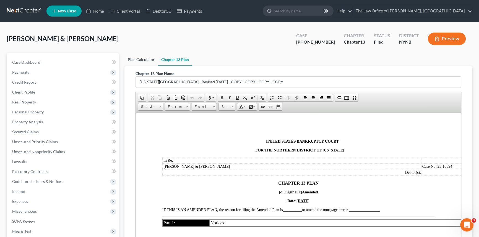
click at [138, 62] on link "Plan Calculator" at bounding box center [140, 59] width 33 height 13
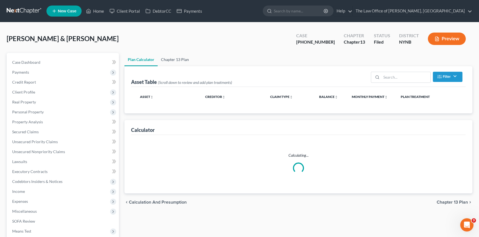
click at [175, 61] on link "Chapter 13 Plan" at bounding box center [175, 59] width 35 height 13
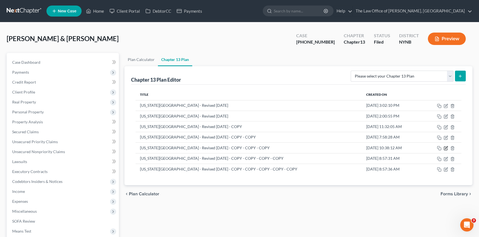
click at [446, 147] on icon "button" at bounding box center [445, 148] width 4 height 4
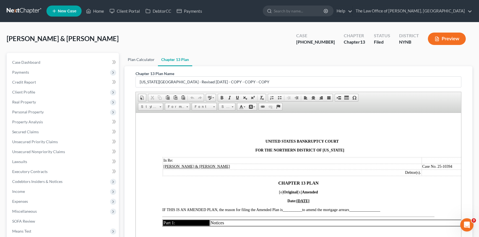
click at [140, 57] on link "Plan Calculator" at bounding box center [140, 59] width 33 height 13
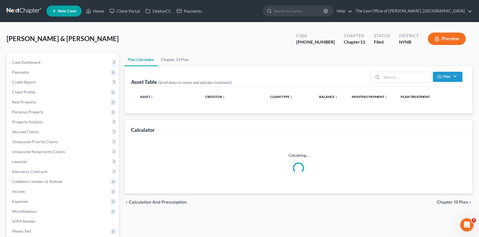
select select "59"
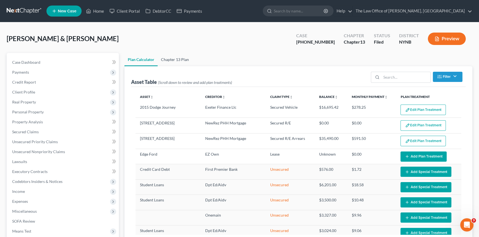
click at [175, 60] on link "Chapter 13 Plan" at bounding box center [175, 59] width 35 height 13
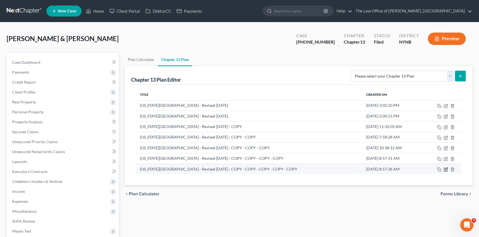
click at [447, 169] on icon "button" at bounding box center [445, 170] width 4 height 4
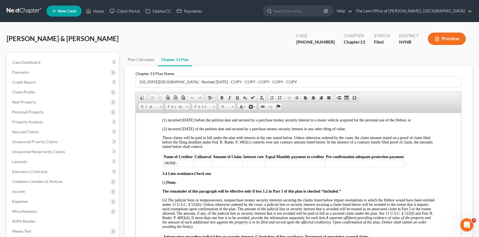
scroll to position [854, 0]
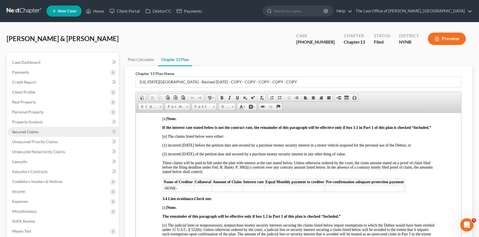
drag, startPoint x: 25, startPoint y: 129, endPoint x: 29, endPoint y: 128, distance: 4.1
click at [25, 130] on span "Secured Claims" at bounding box center [25, 132] width 27 height 5
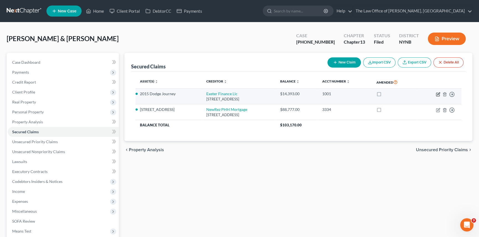
click at [436, 94] on icon "button" at bounding box center [437, 94] width 3 height 3
select select "45"
select select "2"
select select "1"
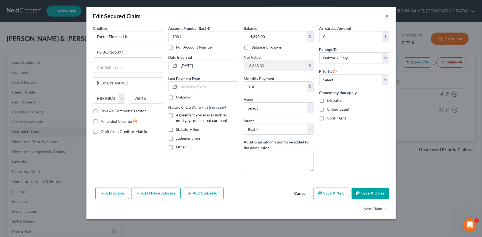
click at [386, 16] on button "×" at bounding box center [388, 16] width 4 height 7
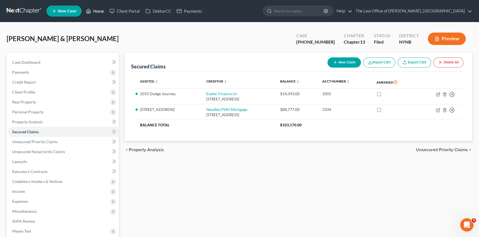
click at [97, 13] on link "Home" at bounding box center [94, 11] width 23 height 10
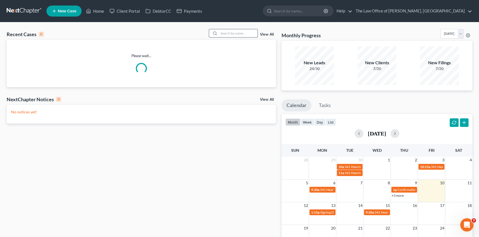
click at [240, 33] on input "search" at bounding box center [238, 33] width 39 height 8
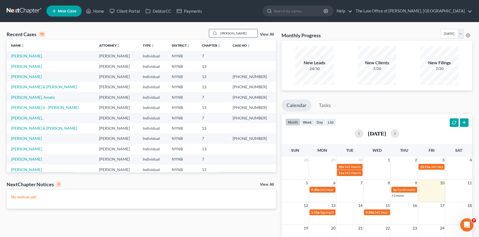
type input "[PERSON_NAME]"
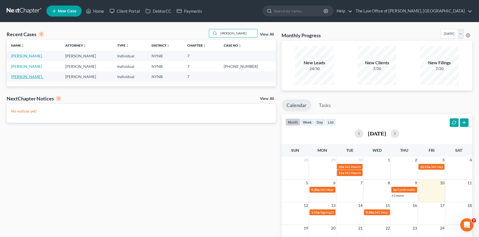
click at [30, 79] on link "[PERSON_NAME].." at bounding box center [27, 76] width 32 height 5
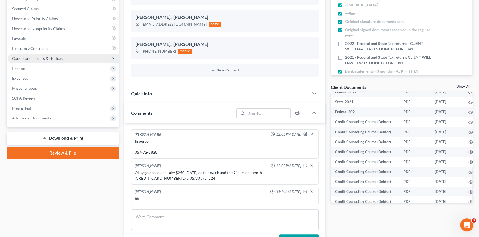
scroll to position [50, 0]
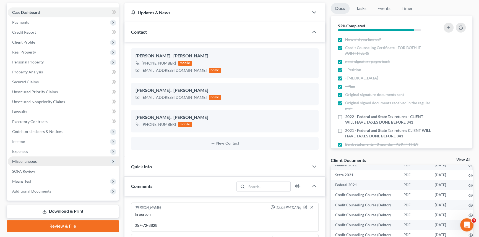
drag, startPoint x: 23, startPoint y: 150, endPoint x: 44, endPoint y: 156, distance: 21.8
click at [23, 150] on span "Expenses" at bounding box center [20, 151] width 16 height 5
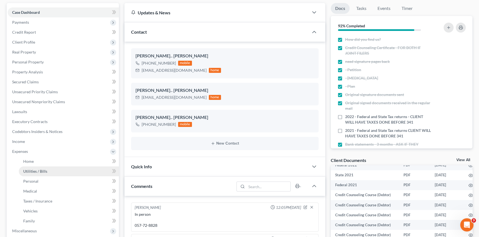
click at [41, 171] on span "Utilities / Bills" at bounding box center [35, 171] width 24 height 5
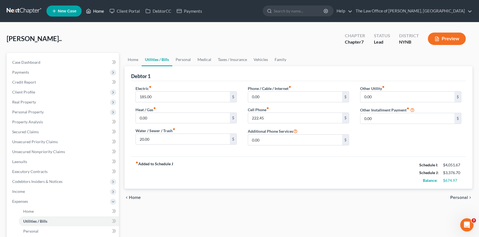
click at [105, 11] on link "Home" at bounding box center [94, 11] width 23 height 10
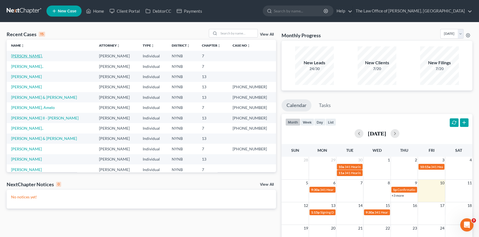
click at [29, 57] on link "[PERSON_NAME]." at bounding box center [27, 56] width 32 height 5
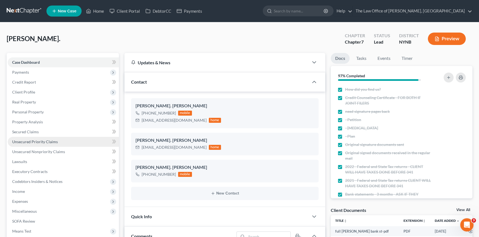
scroll to position [25, 0]
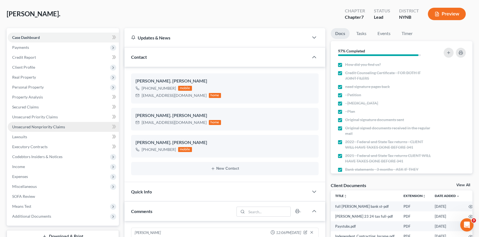
click at [23, 125] on span "Unsecured Nonpriority Claims" at bounding box center [38, 127] width 53 height 5
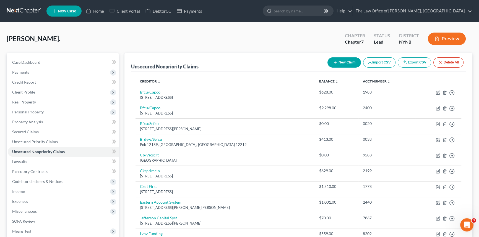
click at [341, 63] on button "New Claim" at bounding box center [343, 62] width 33 height 10
select select "0"
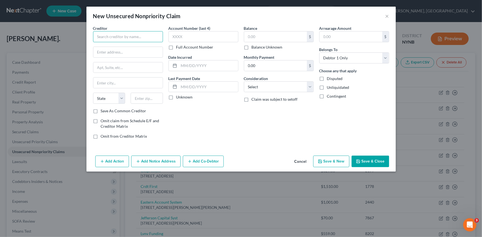
click at [110, 39] on input "text" at bounding box center [128, 36] width 70 height 11
click at [121, 56] on input "text" at bounding box center [127, 52] width 69 height 11
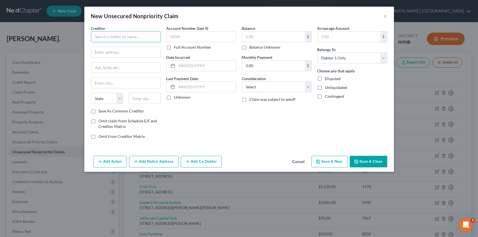
click at [108, 38] on input "text" at bounding box center [126, 36] width 70 height 11
click at [100, 51] on input "text" at bounding box center [125, 52] width 69 height 11
drag, startPoint x: 104, startPoint y: 67, endPoint x: 105, endPoint y: 71, distance: 4.6
click at [104, 67] on input "text" at bounding box center [125, 67] width 69 height 11
click at [106, 84] on input "text" at bounding box center [125, 83] width 69 height 11
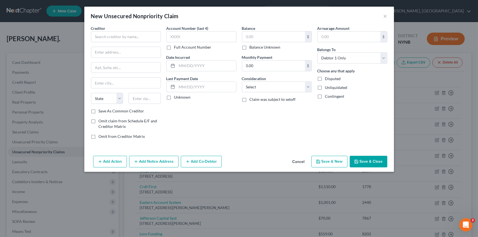
click at [174, 48] on label "Full Account Number" at bounding box center [192, 48] width 37 height 6
click at [176, 48] on input "Full Account Number" at bounding box center [178, 47] width 4 height 4
click at [177, 40] on input "text" at bounding box center [201, 36] width 70 height 11
click at [250, 46] on label "Balance Unknown" at bounding box center [265, 48] width 31 height 6
click at [252, 46] on input "Balance Unknown" at bounding box center [254, 47] width 4 height 4
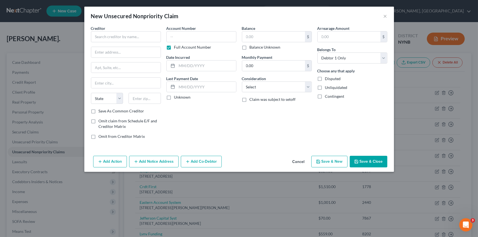
checkbox input "true"
type input "0.00"
drag, startPoint x: 385, startPoint y: 17, endPoint x: 359, endPoint y: 27, distance: 27.5
click at [385, 17] on button "×" at bounding box center [385, 16] width 4 height 7
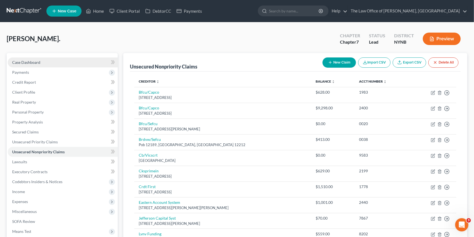
click at [29, 60] on span "Case Dashboard" at bounding box center [26, 62] width 28 height 5
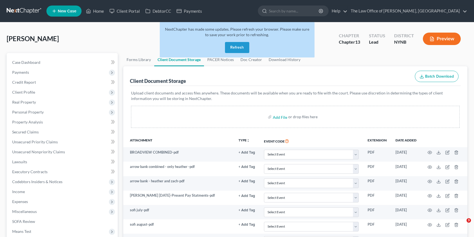
click at [239, 49] on button "Refresh" at bounding box center [237, 47] width 24 height 11
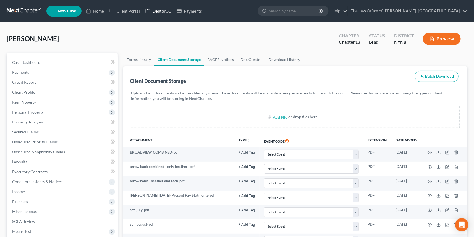
click at [165, 12] on link "DebtorCC" at bounding box center [158, 11] width 31 height 10
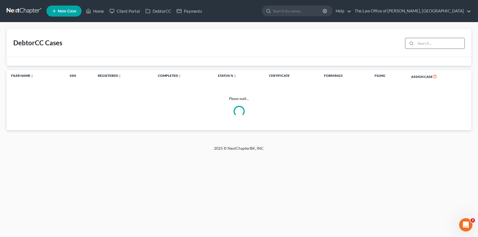
click at [427, 44] on input "search" at bounding box center [439, 43] width 49 height 11
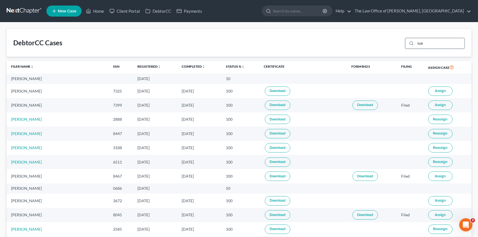
type input "tok"
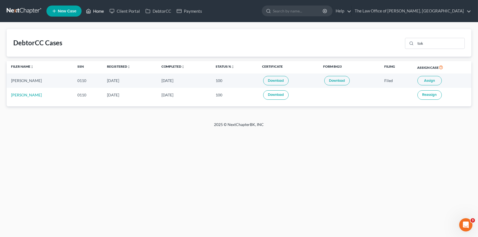
click at [103, 10] on link "Home" at bounding box center [94, 11] width 23 height 10
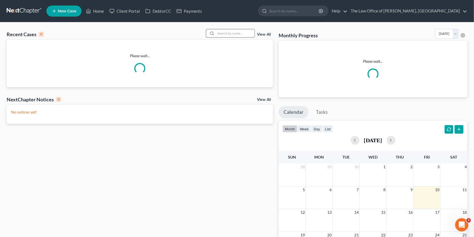
click at [232, 33] on input "search" at bounding box center [235, 33] width 39 height 8
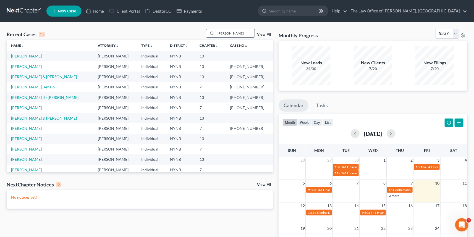
type input "hamlin"
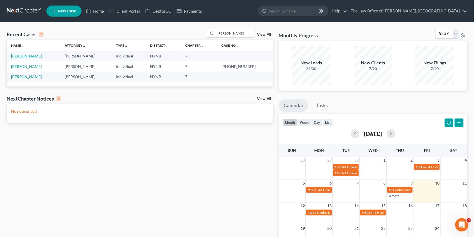
click at [35, 56] on link "[PERSON_NAME]." at bounding box center [27, 56] width 32 height 5
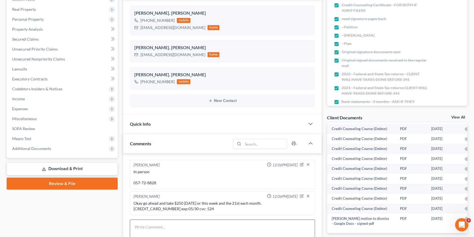
scroll to position [176, 0]
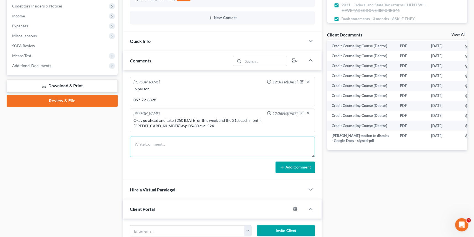
click at [152, 143] on textarea at bounding box center [222, 147] width 185 height 20
type textarea "latest version"
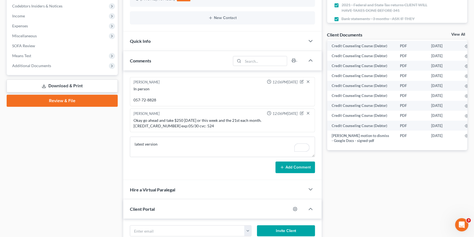
click at [292, 166] on button "Add Comment" at bounding box center [296, 168] width 40 height 12
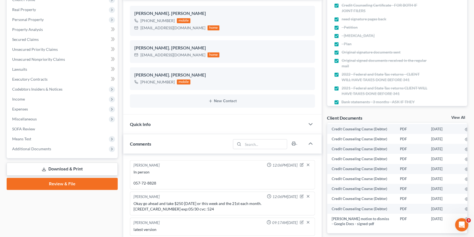
scroll to position [151, 0]
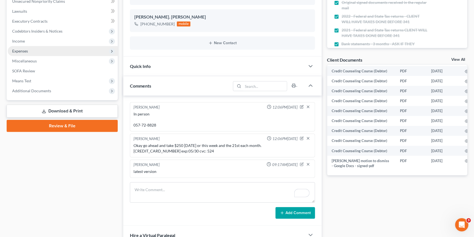
drag, startPoint x: 30, startPoint y: 48, endPoint x: 33, endPoint y: 49, distance: 3.2
click at [30, 48] on span "Expenses" at bounding box center [63, 51] width 110 height 10
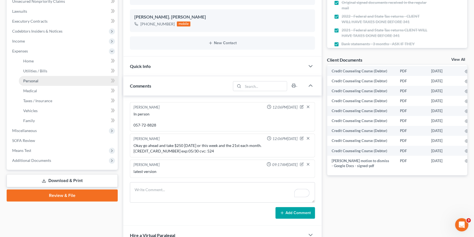
click at [46, 82] on link "Personal" at bounding box center [68, 81] width 99 height 10
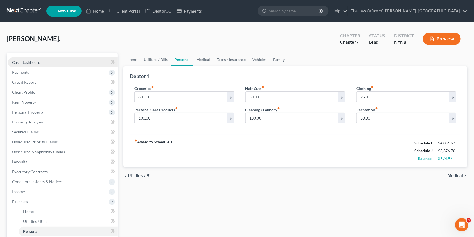
click at [27, 62] on span "Case Dashboard" at bounding box center [26, 62] width 28 height 5
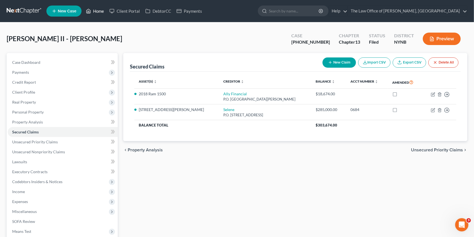
click at [96, 10] on link "Home" at bounding box center [94, 11] width 23 height 10
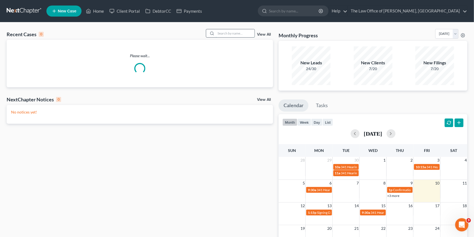
click at [228, 33] on input "search" at bounding box center [235, 33] width 39 height 8
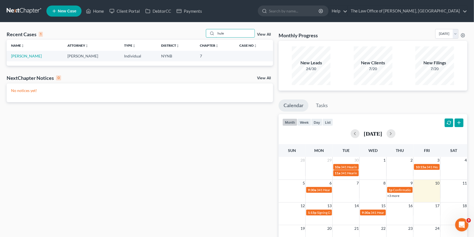
drag, startPoint x: 238, startPoint y: 33, endPoint x: 202, endPoint y: 31, distance: 36.0
click at [202, 31] on div "Recent Cases 1 hule View All" at bounding box center [140, 34] width 266 height 11
type input "[PERSON_NAME]"
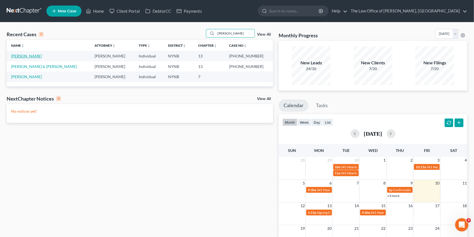
click at [17, 54] on link "[PERSON_NAME]" at bounding box center [26, 56] width 31 height 5
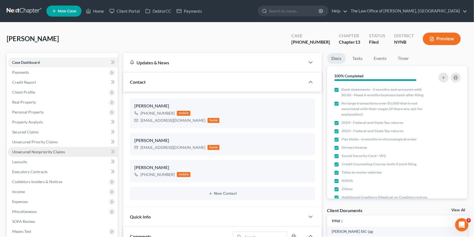
scroll to position [370, 0]
click at [44, 147] on link "Unsecured Nonpriority Claims" at bounding box center [63, 152] width 110 height 10
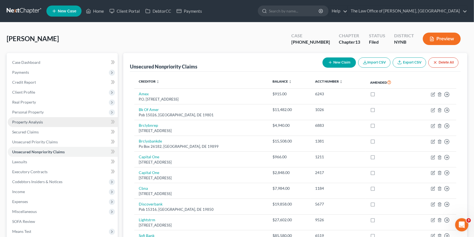
click at [40, 123] on span "Property Analysis" at bounding box center [27, 122] width 31 height 5
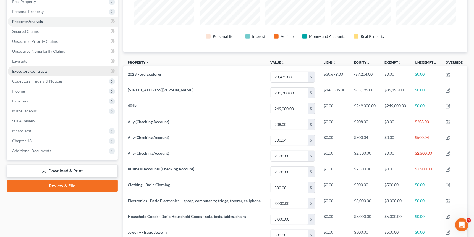
scroll to position [100, 0]
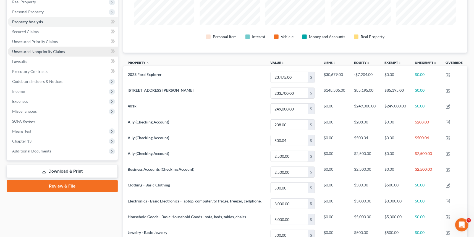
click at [37, 53] on span "Unsecured Nonpriority Claims" at bounding box center [38, 51] width 53 height 5
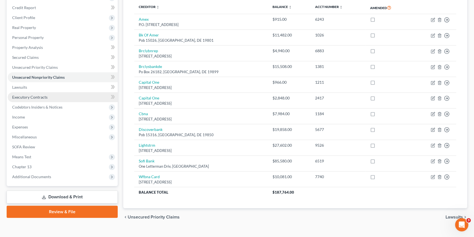
scroll to position [59, 0]
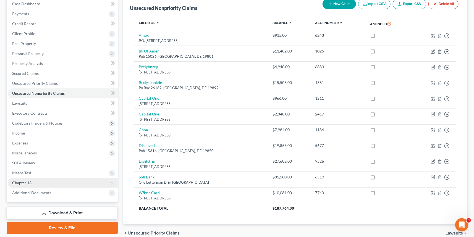
drag, startPoint x: 21, startPoint y: 183, endPoint x: 36, endPoint y: 180, distance: 15.1
click at [21, 183] on span "Chapter 13" at bounding box center [21, 182] width 19 height 5
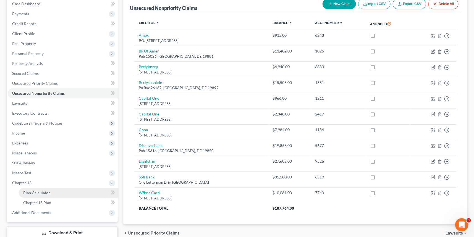
click at [44, 191] on span "Plan Calculator" at bounding box center [36, 192] width 27 height 5
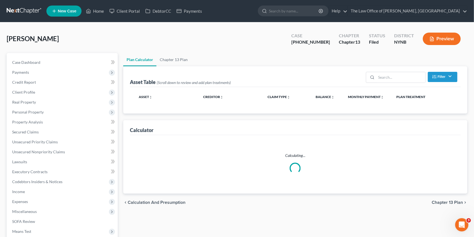
select select "59"
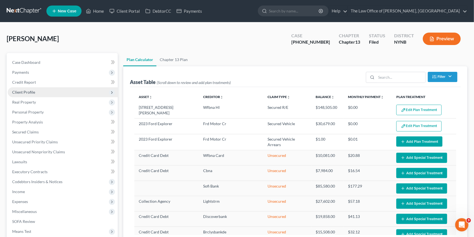
click at [27, 92] on span "Client Profile" at bounding box center [23, 92] width 23 height 5
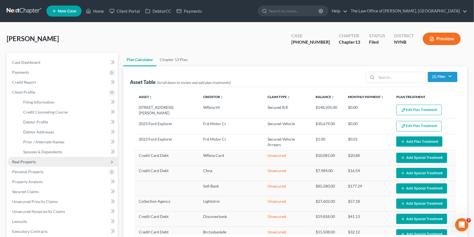
click at [38, 160] on span "Real Property" at bounding box center [63, 162] width 110 height 10
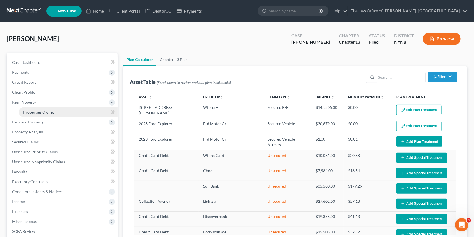
click at [44, 113] on span "Properties Owned" at bounding box center [39, 112] width 32 height 5
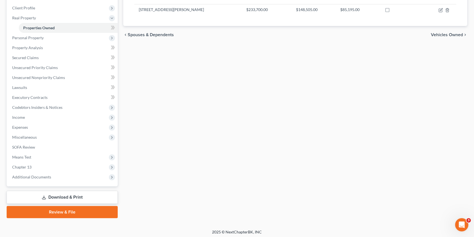
scroll to position [86, 0]
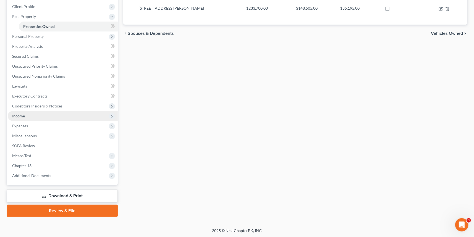
click at [32, 117] on span "Income" at bounding box center [63, 116] width 110 height 10
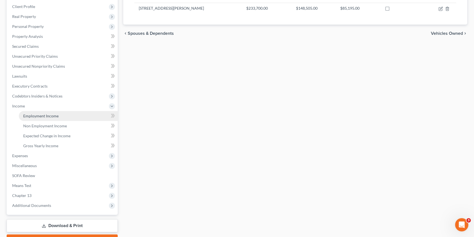
click at [36, 114] on span "Employment Income" at bounding box center [40, 116] width 35 height 5
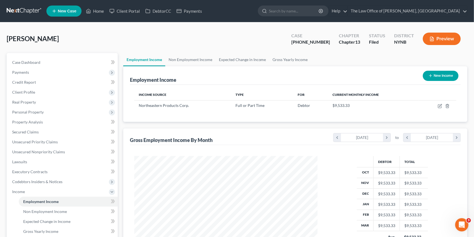
scroll to position [99, 194]
drag, startPoint x: 327, startPoint y: 42, endPoint x: 303, endPoint y: 45, distance: 23.4
click at [304, 45] on div "Case 25-10440-1" at bounding box center [311, 39] width 48 height 16
copy div "25-10440-"
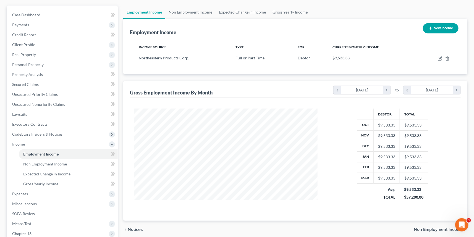
scroll to position [0, 0]
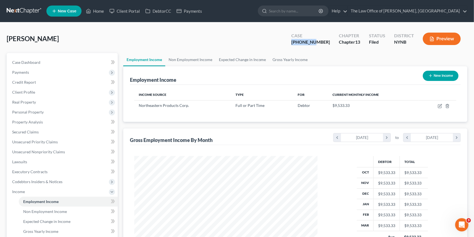
click at [248, 45] on div "Houle, Sarah Upgraded Case 25-10440-1 Chapter Chapter 13 Status Filed District …" at bounding box center [237, 41] width 461 height 24
drag, startPoint x: 326, startPoint y: 43, endPoint x: 306, endPoint y: 44, distance: 19.9
click at [306, 44] on div "Case 25-10440-1" at bounding box center [311, 39] width 48 height 16
click at [207, 28] on div "Houle, Sarah Upgraded Case 25-10440-1 Chapter Chapter 13 Status Filed District …" at bounding box center [237, 182] width 474 height 321
click at [97, 11] on link "Home" at bounding box center [94, 11] width 23 height 10
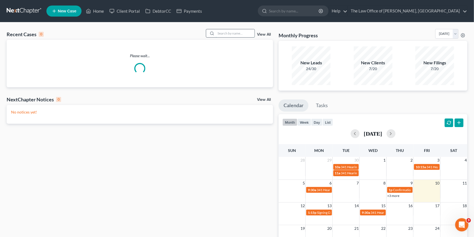
click at [239, 35] on input "search" at bounding box center [235, 33] width 39 height 8
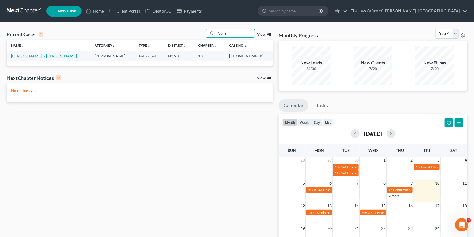
type input "fourn"
click at [53, 56] on link "Fournier, James & Melissa" at bounding box center [44, 56] width 66 height 5
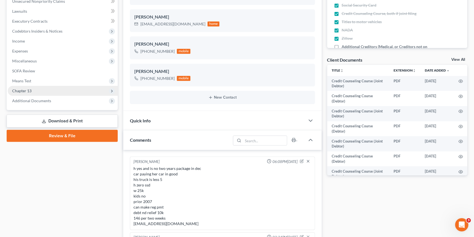
scroll to position [105, 0]
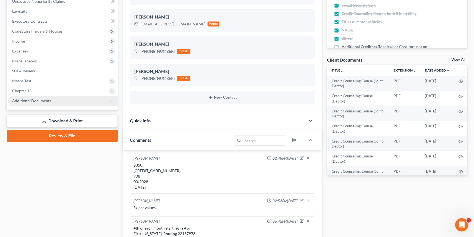
drag, startPoint x: 29, startPoint y: 91, endPoint x: 45, endPoint y: 101, distance: 19.5
click at [29, 91] on span "Chapter 13" at bounding box center [21, 90] width 19 height 5
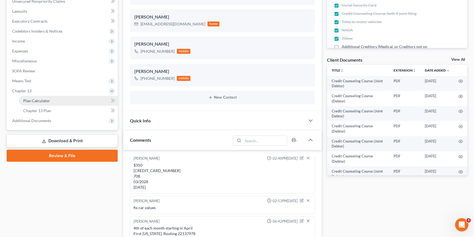
click at [48, 101] on span "Plan Calculator" at bounding box center [36, 100] width 27 height 5
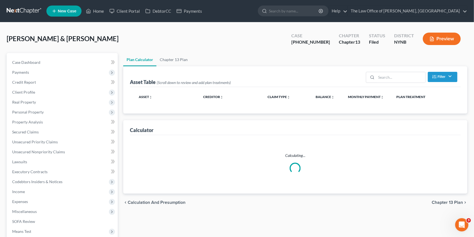
select select "59"
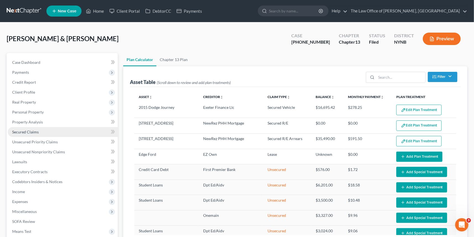
click at [22, 134] on link "Secured Claims" at bounding box center [63, 132] width 110 height 10
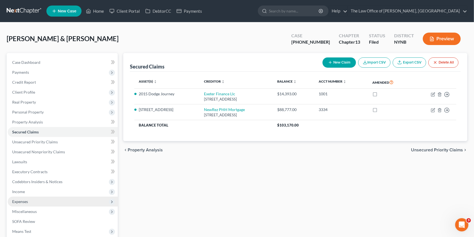
click at [31, 204] on span "Expenses" at bounding box center [63, 202] width 110 height 10
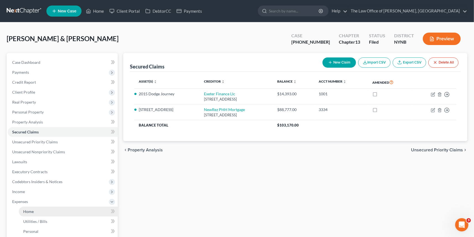
click at [29, 211] on span "Home" at bounding box center [28, 211] width 11 height 5
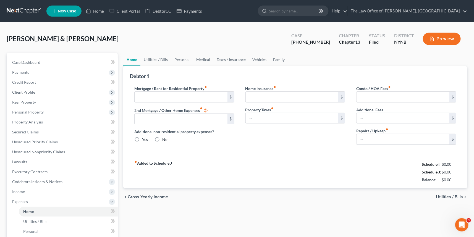
type input "965.00"
type input "0.00"
radio input "true"
type input "0.00"
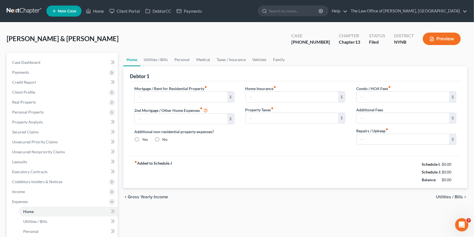
type input "0.00"
type input "100.00"
click at [192, 36] on div "Fournier, James & Melissa Upgraded Case 25-10394-1 Chapter Chapter 13 Status Fi…" at bounding box center [237, 41] width 461 height 24
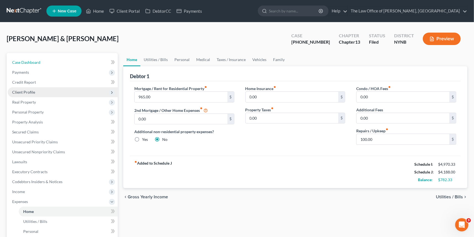
drag, startPoint x: 31, startPoint y: 63, endPoint x: 76, endPoint y: 88, distance: 52.1
click at [30, 63] on span "Case Dashboard" at bounding box center [26, 62] width 28 height 5
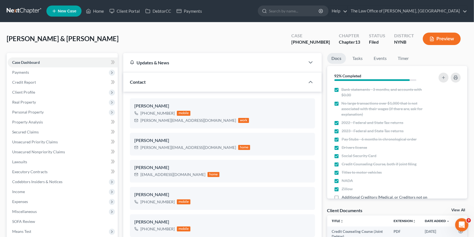
scroll to position [105, 0]
click at [30, 133] on span "Secured Claims" at bounding box center [25, 132] width 27 height 5
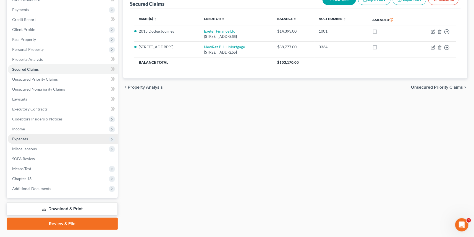
scroll to position [76, 0]
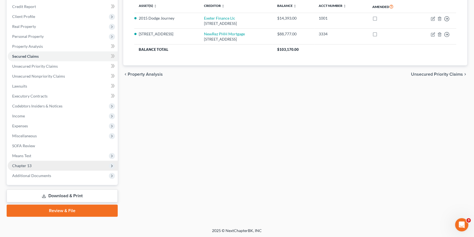
click at [32, 163] on span "Chapter 13" at bounding box center [63, 166] width 110 height 10
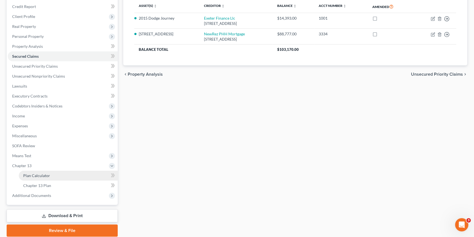
click at [39, 173] on span "Plan Calculator" at bounding box center [36, 175] width 27 height 5
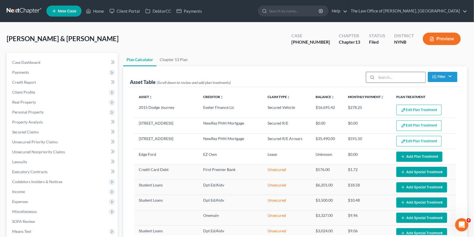
select select "59"
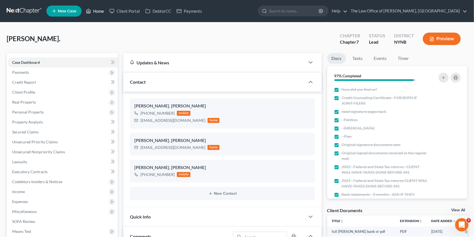
click at [99, 14] on link "Home" at bounding box center [94, 11] width 23 height 10
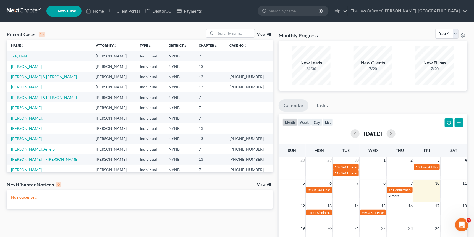
click at [24, 55] on link "Tok, Halil" at bounding box center [19, 56] width 16 height 5
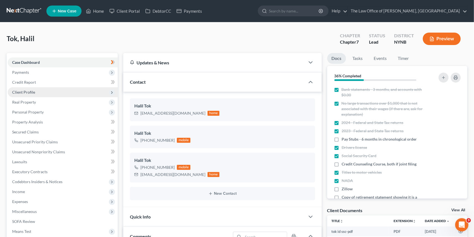
click at [27, 92] on span "Client Profile" at bounding box center [23, 92] width 23 height 5
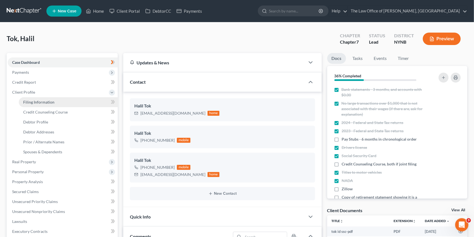
scroll to position [306, 0]
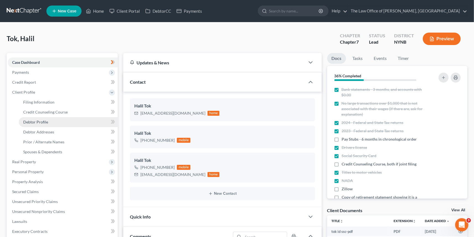
click at [35, 122] on span "Debtor Profile" at bounding box center [35, 122] width 25 height 5
select select "1"
select select "3"
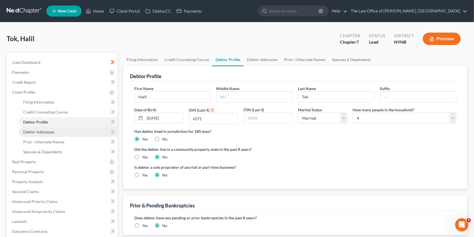
drag, startPoint x: 36, startPoint y: 134, endPoint x: 48, endPoint y: 131, distance: 12.4
click at [36, 134] on span "Debtor Addresses" at bounding box center [38, 132] width 31 height 5
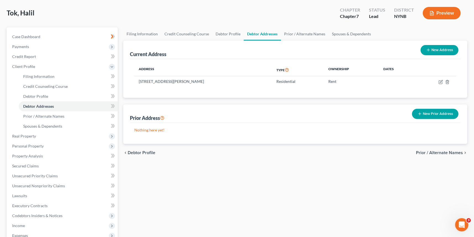
scroll to position [50, 0]
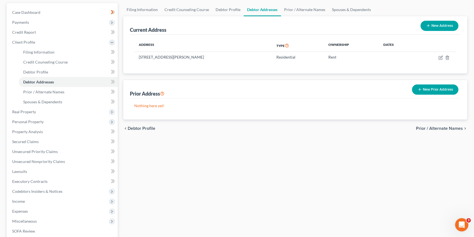
click at [439, 91] on button "New Prior Address" at bounding box center [435, 90] width 46 height 10
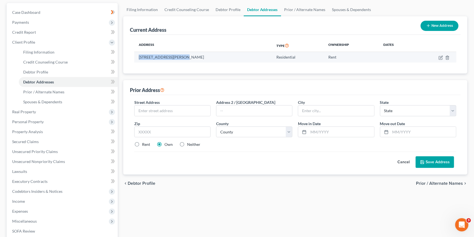
drag, startPoint x: 177, startPoint y: 56, endPoint x: 138, endPoint y: 57, distance: 38.2
click at [138, 57] on td "[STREET_ADDRESS][PERSON_NAME]" at bounding box center [203, 57] width 138 height 11
copy td "[STREET_ADDRESS],"
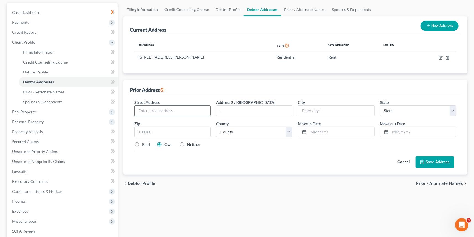
click at [152, 111] on input "text" at bounding box center [173, 111] width 76 height 11
paste input "[STREET_ADDRESS],"
type input "1 Oxford Drive, Apt 2,"
click at [155, 131] on input "text" at bounding box center [172, 132] width 76 height 11
drag, startPoint x: 154, startPoint y: 132, endPoint x: 134, endPoint y: 133, distance: 20.7
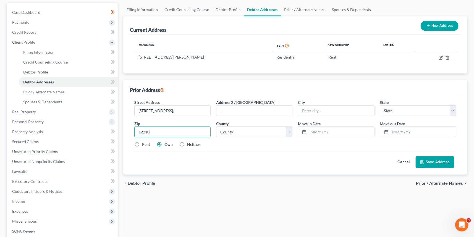
click at [133, 132] on div "Zip * 12210" at bounding box center [173, 129] width 82 height 17
type input "12110"
type input "Latham"
select select "35"
click at [142, 144] on label "Rent" at bounding box center [146, 145] width 8 height 6
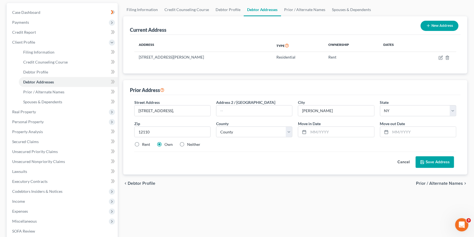
click at [144, 144] on input "Rent" at bounding box center [146, 144] width 4 height 4
radio input "true"
click at [253, 134] on select "County" at bounding box center [254, 132] width 76 height 11
select select "0"
click at [216, 127] on select "County Albany County Allegany County Bronx County Broome County Cattaraugus Cou…" at bounding box center [254, 132] width 76 height 11
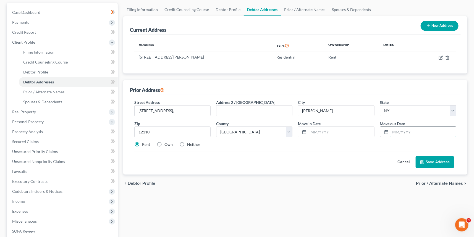
click at [415, 134] on input "text" at bounding box center [424, 132] width 66 height 11
type input "09/21/2025"
click at [323, 131] on input "text" at bounding box center [341, 132] width 66 height 11
type input "09/01/2017"
click at [442, 164] on button "Save Address" at bounding box center [435, 162] width 38 height 12
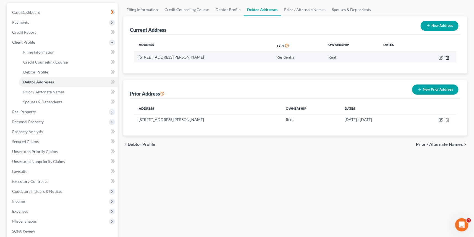
click at [448, 57] on line "button" at bounding box center [448, 57] width 0 height 1
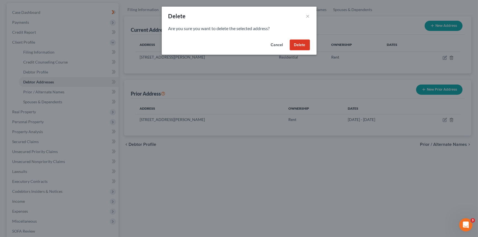
drag, startPoint x: 303, startPoint y: 46, endPoint x: 382, endPoint y: 45, distance: 79.3
click at [303, 46] on button "Delete" at bounding box center [300, 45] width 20 height 11
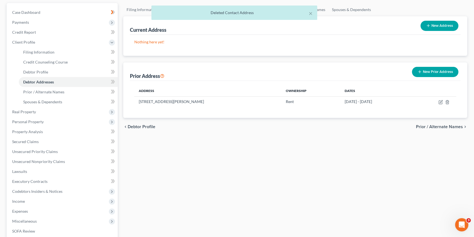
click at [442, 27] on button "New Address" at bounding box center [440, 26] width 38 height 10
select select "0"
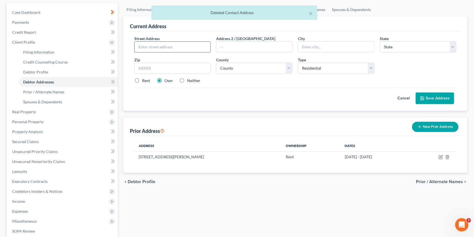
click at [151, 47] on input "text" at bounding box center [173, 47] width 76 height 11
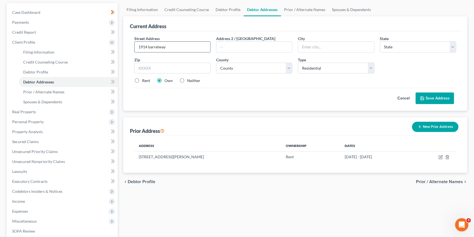
drag, startPoint x: 151, startPoint y: 46, endPoint x: 161, endPoint y: 47, distance: 9.4
click at [161, 47] on input "1914 barrelway" at bounding box center [173, 47] width 76 height 11
drag, startPoint x: 169, startPoint y: 49, endPoint x: 149, endPoint y: 48, distance: 19.6
click at [149, 48] on input "1914 barrelway" at bounding box center [173, 47] width 76 height 11
type input "1914 Berylway"
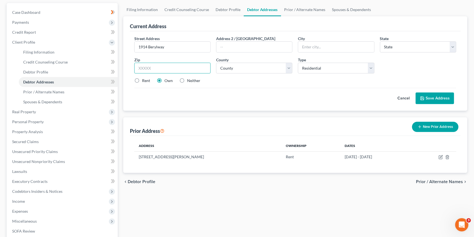
click at [163, 66] on input "text" at bounding box center [172, 68] width 76 height 11
type input "12189"
type input "Watervliet"
select select "35"
drag, startPoint x: 241, startPoint y: 119, endPoint x: 245, endPoint y: 111, distance: 8.4
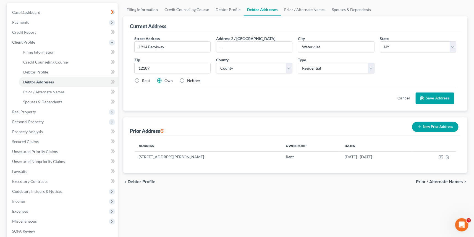
click at [241, 118] on div "Prior Address New Prior Address" at bounding box center [295, 126] width 331 height 19
click at [255, 67] on select "County" at bounding box center [254, 68] width 76 height 11
select select "0"
click at [216, 63] on select "County Albany County Allegany County Bronx County Broome County Cattaraugus Cou…" at bounding box center [254, 68] width 76 height 11
drag, startPoint x: 136, startPoint y: 80, endPoint x: 247, endPoint y: 91, distance: 111.4
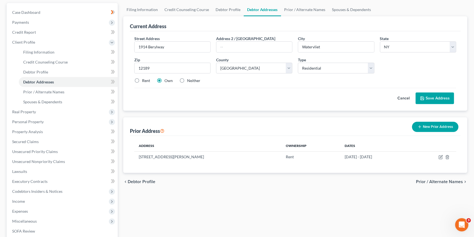
click at [142, 80] on label "Rent" at bounding box center [146, 81] width 8 height 6
click at [144, 80] on input "Rent" at bounding box center [146, 80] width 4 height 4
radio input "true"
click at [438, 94] on button "Save Address" at bounding box center [435, 99] width 38 height 12
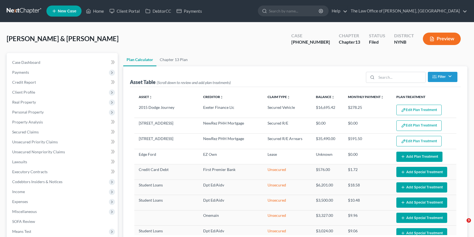
select select "59"
drag, startPoint x: 97, startPoint y: 10, endPoint x: 214, endPoint y: 50, distance: 123.0
click at [97, 10] on link "Home" at bounding box center [94, 11] width 23 height 10
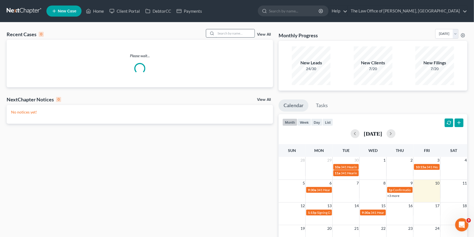
click at [235, 34] on input "search" at bounding box center [235, 33] width 39 height 8
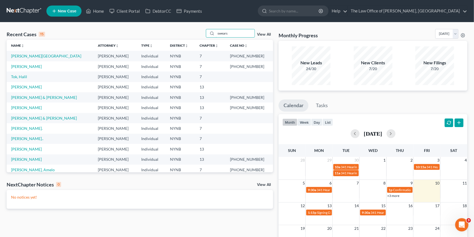
type input "swears"
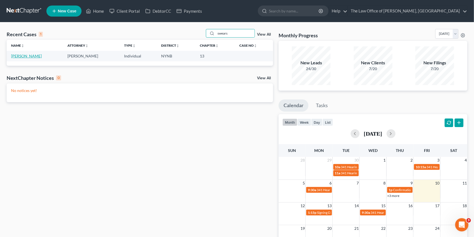
click at [24, 56] on link "[PERSON_NAME]" at bounding box center [26, 56] width 31 height 5
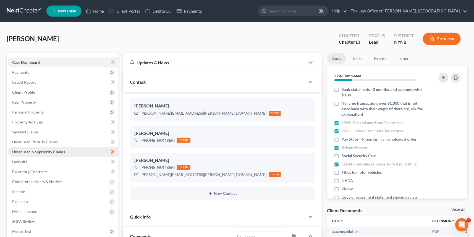
click at [30, 150] on span "Unsecured Nonpriority Claims" at bounding box center [38, 152] width 53 height 5
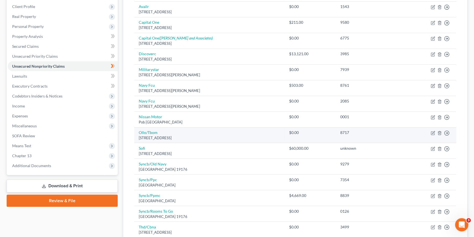
scroll to position [85, 0]
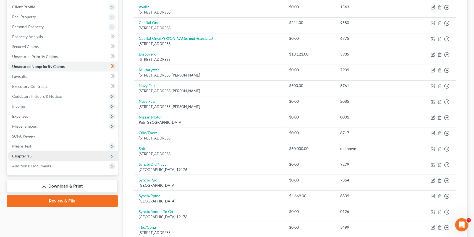
drag, startPoint x: 26, startPoint y: 156, endPoint x: 35, endPoint y: 159, distance: 9.4
click at [26, 156] on span "Chapter 13" at bounding box center [21, 156] width 19 height 5
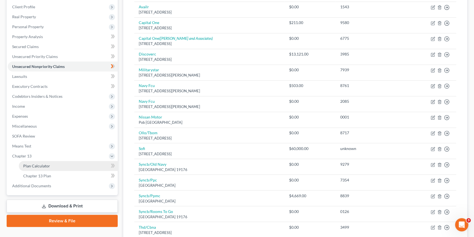
click at [45, 166] on span "Plan Calculator" at bounding box center [36, 166] width 27 height 5
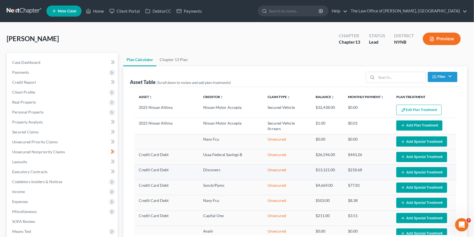
select select "59"
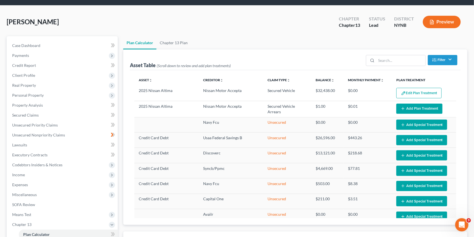
scroll to position [15, 0]
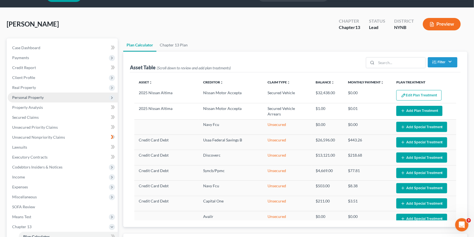
click at [32, 97] on span "Personal Property" at bounding box center [28, 97] width 32 height 5
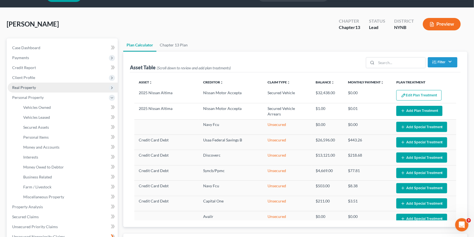
click at [29, 90] on span "Real Property" at bounding box center [63, 88] width 110 height 10
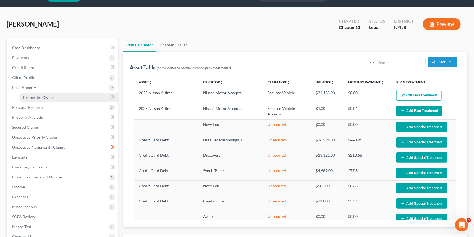
click at [43, 95] on span "Properties Owned" at bounding box center [39, 97] width 32 height 5
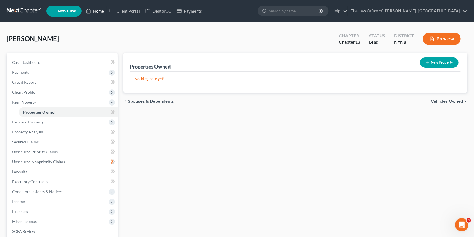
drag, startPoint x: 99, startPoint y: 11, endPoint x: 105, endPoint y: 14, distance: 6.6
click at [99, 11] on link "Home" at bounding box center [94, 11] width 23 height 10
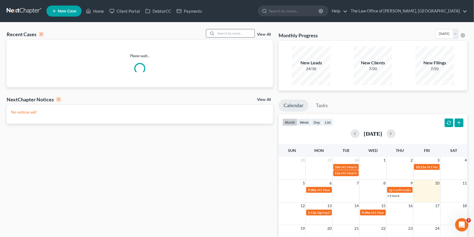
click at [231, 32] on input "search" at bounding box center [235, 33] width 39 height 8
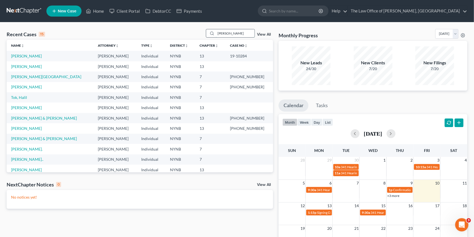
type input "[PERSON_NAME]"
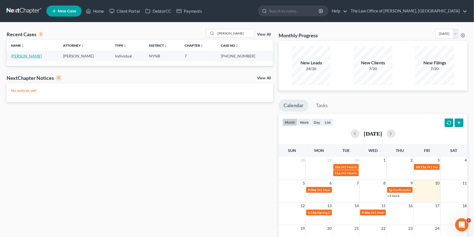
click at [26, 56] on link "[PERSON_NAME]" at bounding box center [26, 56] width 31 height 5
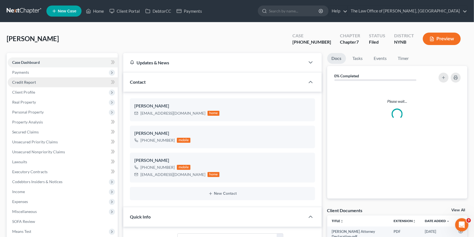
click at [22, 72] on span "Payments" at bounding box center [20, 72] width 17 height 5
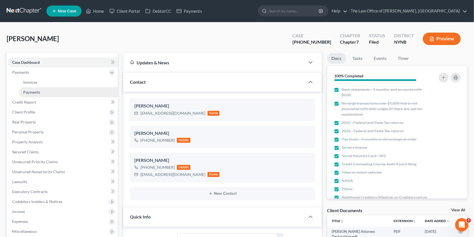
scroll to position [258, 0]
click at [37, 92] on span "Payments" at bounding box center [31, 92] width 17 height 5
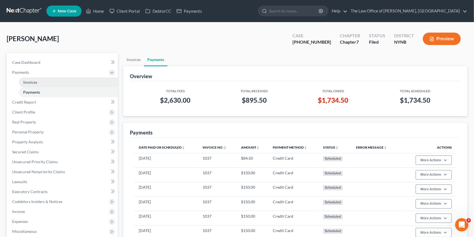
drag, startPoint x: 30, startPoint y: 80, endPoint x: 49, endPoint y: 82, distance: 19.4
click at [30, 80] on span "Invoices" at bounding box center [30, 82] width 14 height 5
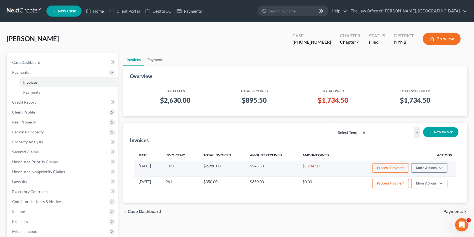
click at [394, 172] on td "Process Payment More Actions View/Edit Record Cash or Check Payment Edit Paymen…" at bounding box center [399, 168] width 113 height 15
click at [392, 168] on button "Process Payment" at bounding box center [390, 167] width 37 height 9
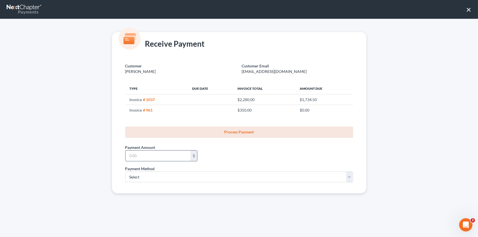
click at [166, 156] on input "text" at bounding box center [157, 156] width 65 height 11
type input "150"
click at [135, 176] on select "Select ACH Credit Card" at bounding box center [239, 177] width 228 height 11
select select "1"
click at [125, 172] on select "Select ACH Credit Card" at bounding box center [239, 177] width 228 height 11
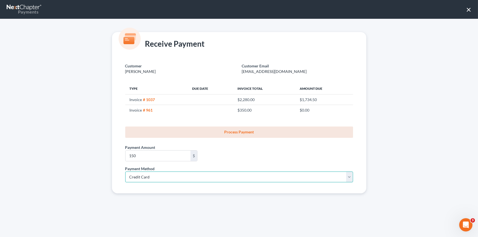
select select "35"
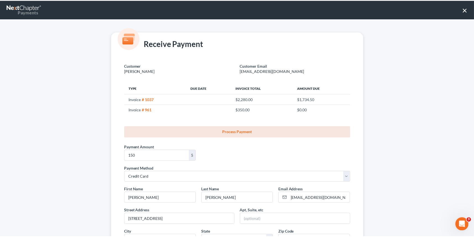
scroll to position [100, 0]
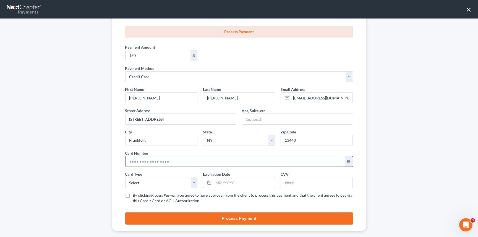
click at [141, 161] on input "text" at bounding box center [234, 161] width 219 height 11
paste input "[CREDIT_CARD_NUMBER]"
type input "[CREDIT_CARD_NUMBER]"
drag, startPoint x: 146, startPoint y: 181, endPoint x: 143, endPoint y: 186, distance: 6.5
click at [146, 181] on select "Select Visa MasterCard Discover American Express" at bounding box center [161, 182] width 72 height 11
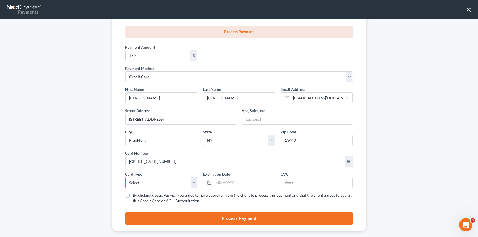
select select "1"
click at [125, 177] on select "Select Visa MasterCard Discover American Express" at bounding box center [161, 182] width 72 height 11
click at [222, 180] on input "text" at bounding box center [243, 182] width 61 height 11
type input "07/2028"
click at [301, 184] on input "text" at bounding box center [317, 182] width 72 height 11
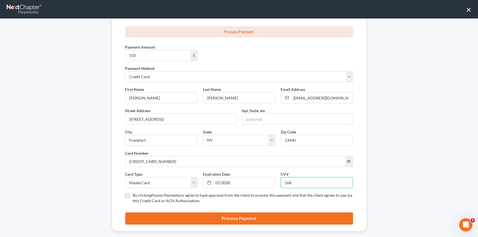
type input "168"
drag, startPoint x: 125, startPoint y: 194, endPoint x: 152, endPoint y: 200, distance: 27.2
click at [133, 194] on label "By clicking Process Payment you agree to have approval from the client to proce…" at bounding box center [243, 198] width 220 height 11
click at [135, 194] on input "By clicking Process Payment you agree to have approval from the client to proce…" at bounding box center [137, 195] width 4 height 4
checkbox input "true"
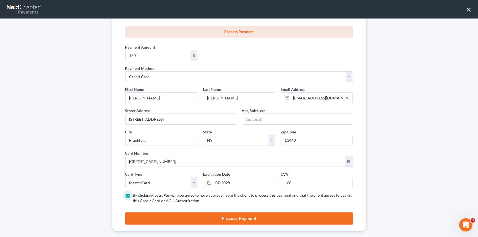
click at [193, 215] on button "Process Payment" at bounding box center [239, 219] width 228 height 12
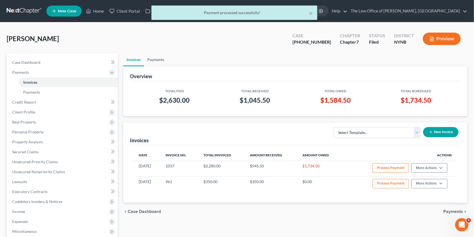
drag, startPoint x: 154, startPoint y: 60, endPoint x: 160, endPoint y: 61, distance: 5.9
click at [154, 59] on link "Payments" at bounding box center [155, 59] width 23 height 13
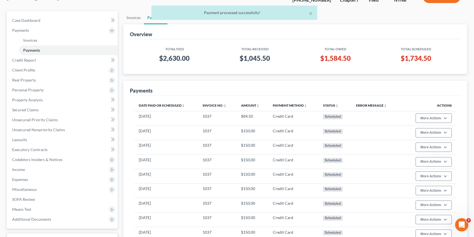
scroll to position [125, 0]
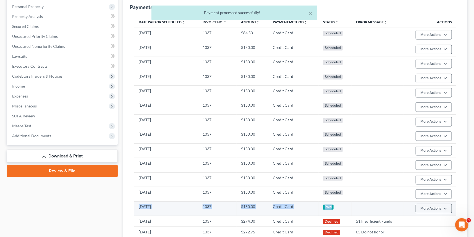
drag, startPoint x: 320, startPoint y: 207, endPoint x: 135, endPoint y: 202, distance: 185.2
click at [135, 202] on tr "10/10/2025 1037 $150.00 Credit Card Paid More Actions Refund" at bounding box center [295, 208] width 322 height 14
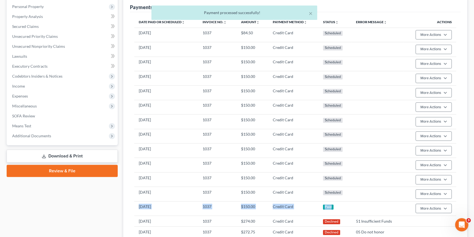
copy tr "10/10/2025 1037 $150.00 Credit Card Paid"
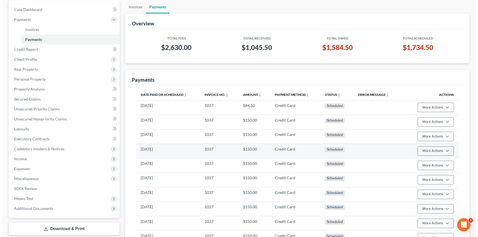
scroll to position [50, 0]
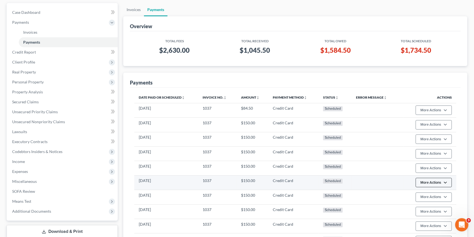
click at [448, 186] on button "More Actions" at bounding box center [434, 182] width 36 height 9
click at [434, 202] on link "Edit Payment Plan" at bounding box center [441, 202] width 53 height 9
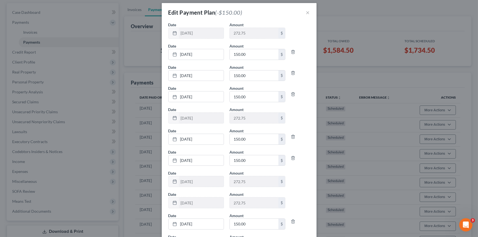
scroll to position [151, 0]
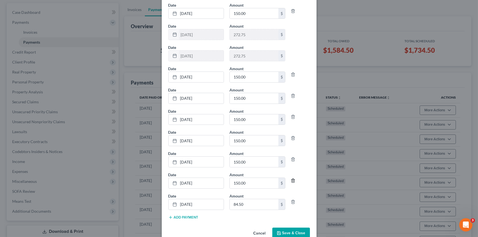
click at [291, 180] on icon "button" at bounding box center [293, 181] width 4 height 4
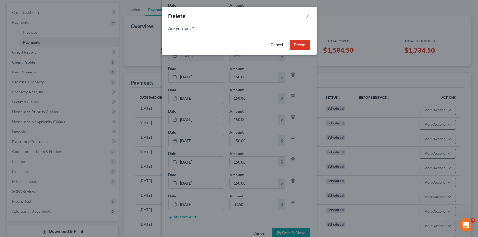
click at [307, 45] on button "Delete" at bounding box center [300, 45] width 20 height 11
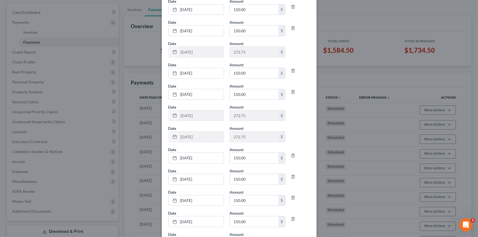
scroll to position [142, 0]
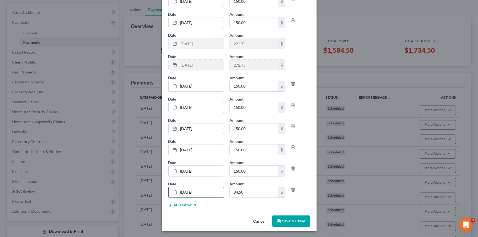
click at [191, 193] on link "9/15/2026" at bounding box center [196, 192] width 55 height 11
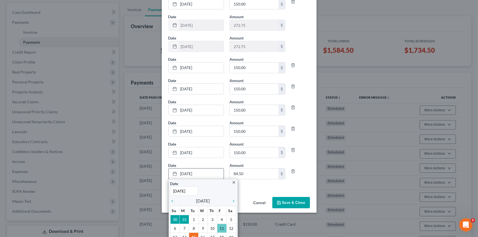
scroll to position [191, 0]
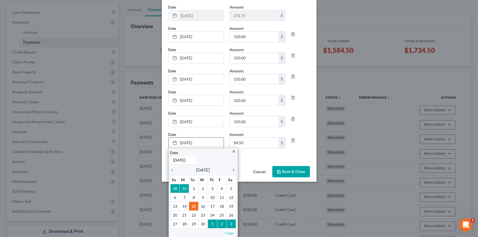
click at [231, 169] on icon "chevron_right" at bounding box center [232, 170] width 7 height 4
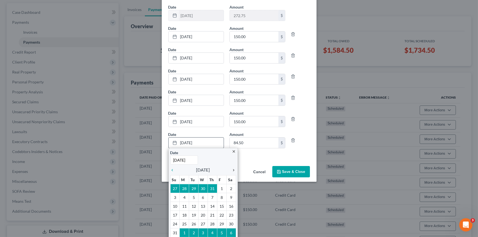
click at [231, 169] on icon "chevron_right" at bounding box center [232, 170] width 7 height 4
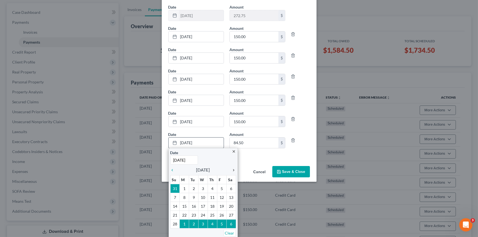
click at [231, 169] on icon "chevron_right" at bounding box center [232, 170] width 7 height 4
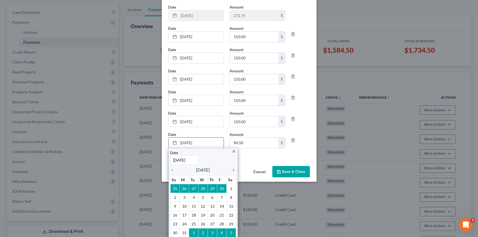
click at [231, 169] on icon "chevron_right" at bounding box center [232, 170] width 7 height 4
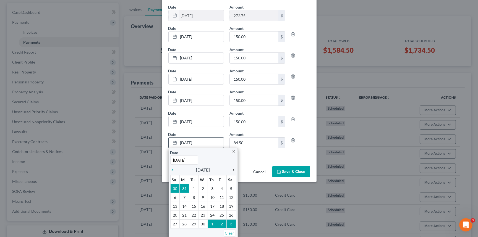
click at [231, 169] on icon "chevron_right" at bounding box center [232, 170] width 7 height 4
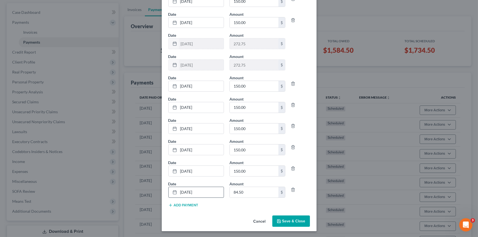
click at [284, 218] on button "Save & Close" at bounding box center [291, 222] width 38 height 12
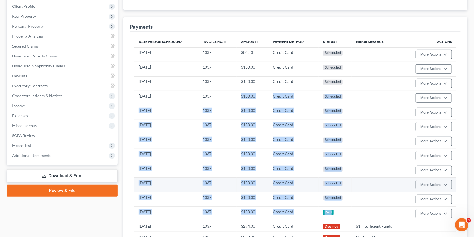
scroll to position [100, 0]
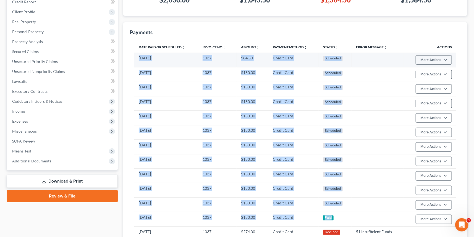
drag, startPoint x: 346, startPoint y: 119, endPoint x: 135, endPoint y: 61, distance: 218.6
click at [135, 61] on tbody "[DATE] 1037 $84.50 Credit Card Scheduled More Actions Cancel Edit Payment Plan …" at bounding box center [295, 183] width 322 height 261
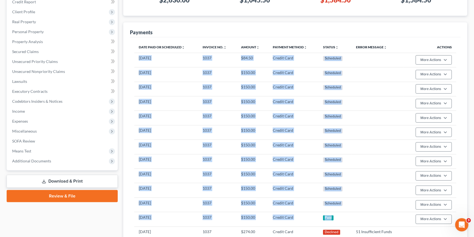
copy tbody "[DATE] 1037 $84.50 Credit Card Scheduled More Actions Cancel Edit Payment Plan …"
